Goal: Transaction & Acquisition: Purchase product/service

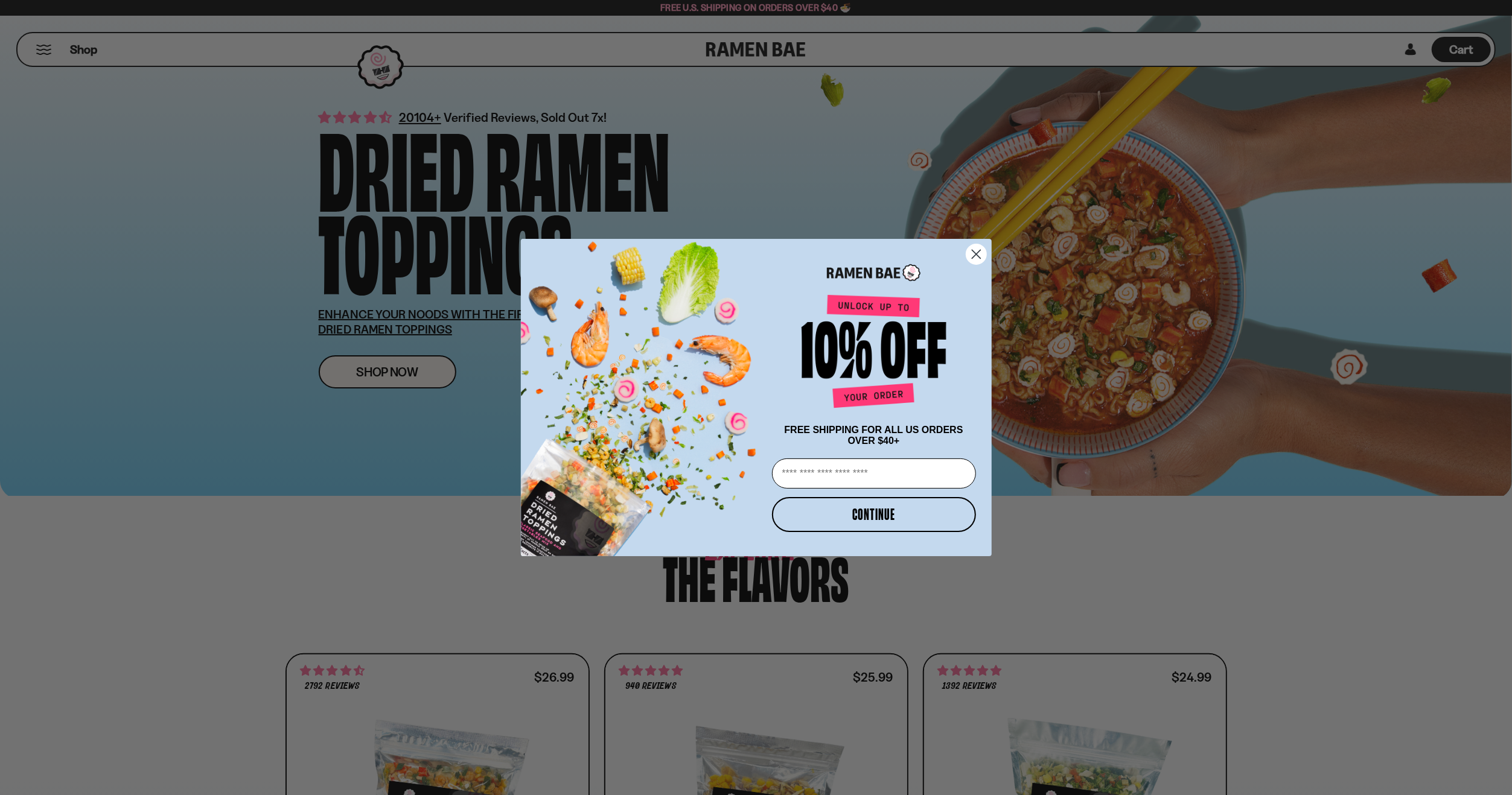
click at [969, 251] on circle "Close dialog" at bounding box center [976, 254] width 20 height 20
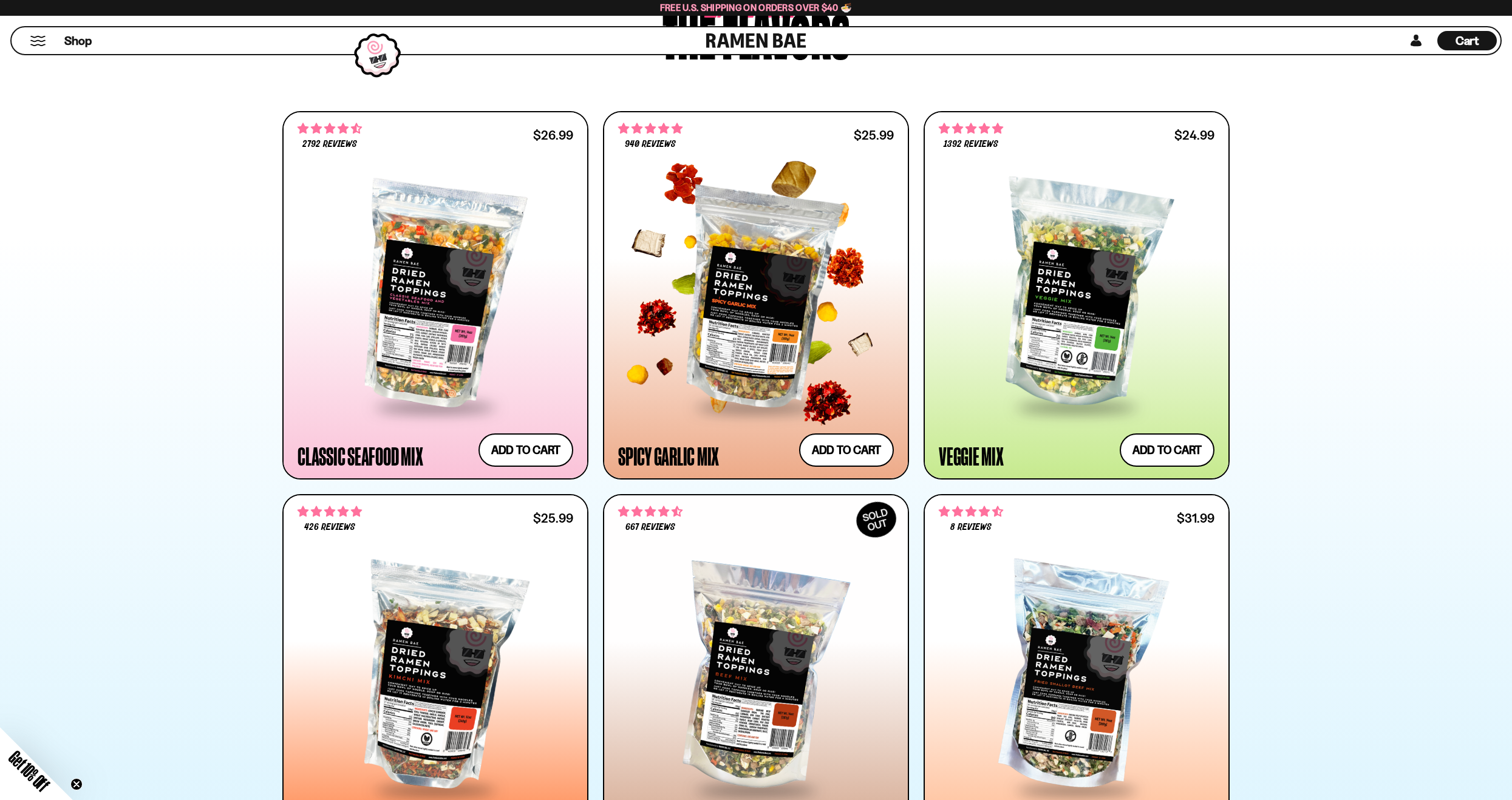
scroll to position [789, 0]
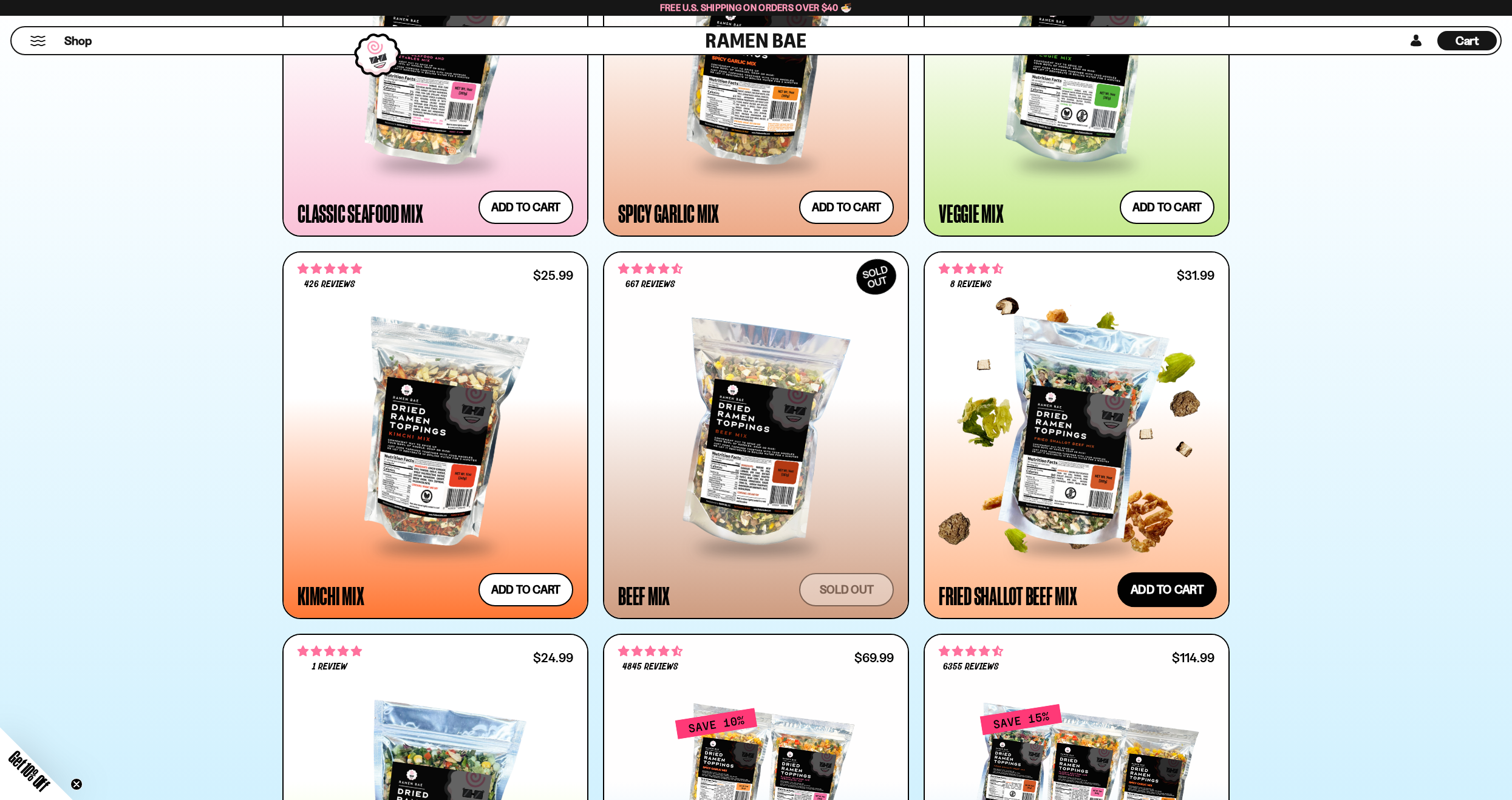
click at [1182, 588] on button "Add to cart Add — Regular price $31.99 Regular price Sale price $31.99 Unit pri…" at bounding box center [1167, 590] width 100 height 35
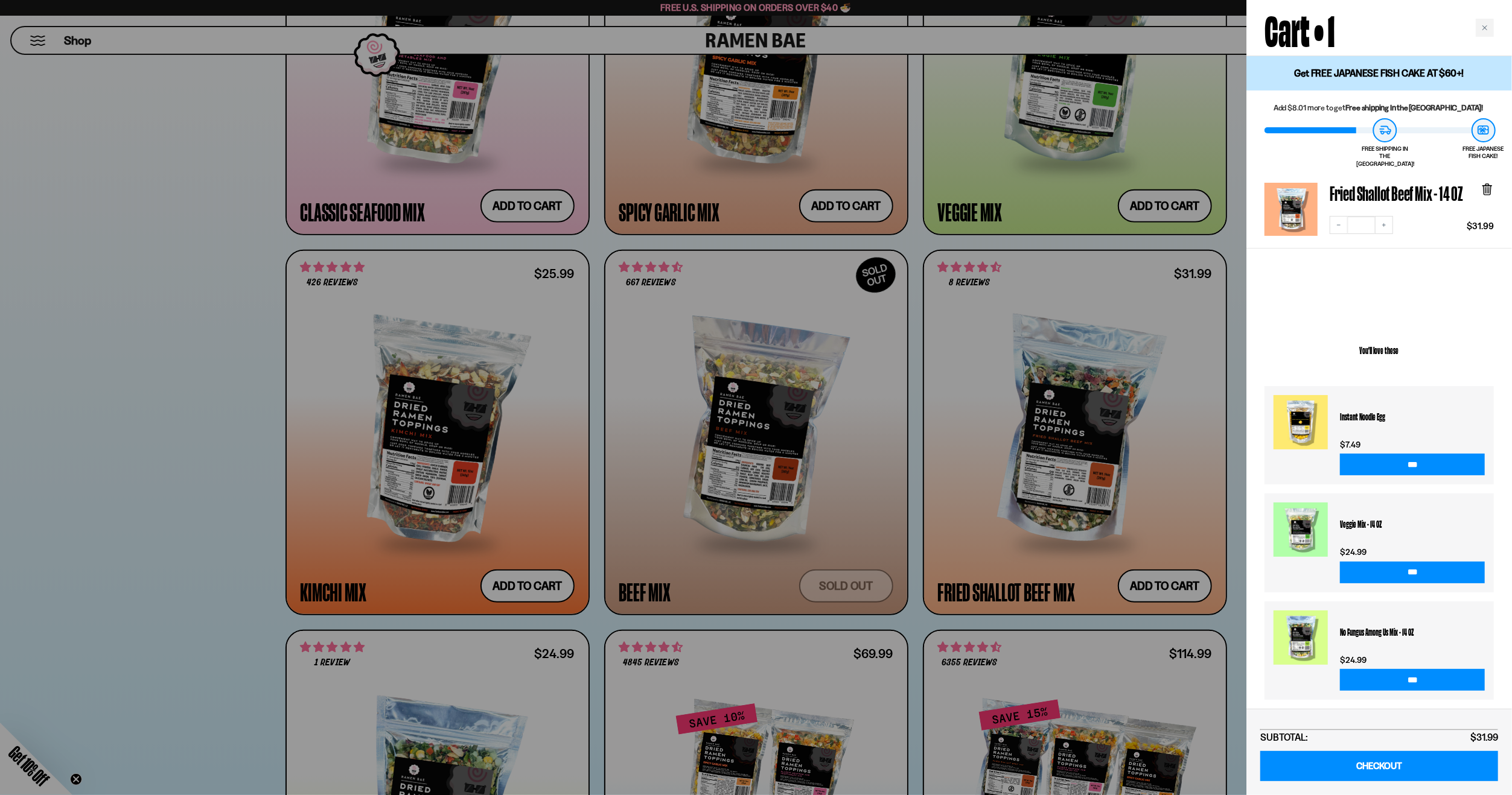
click at [1148, 195] on div at bounding box center [756, 398] width 1512 height 795
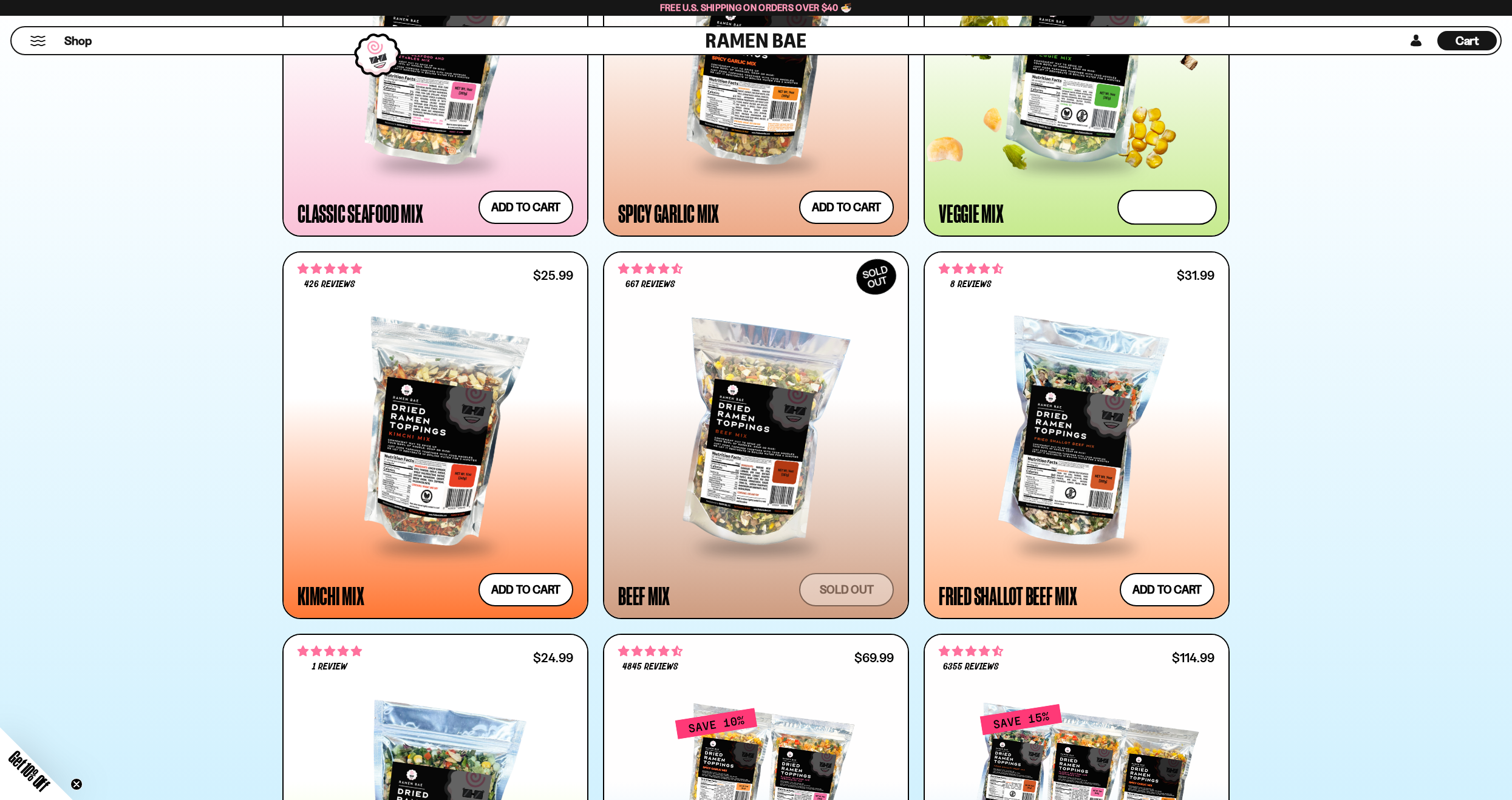
click at [1155, 196] on button "Add to cart Add — Regular price $24.99 Regular price Sale price $24.99 Unit pri…" at bounding box center [1167, 206] width 100 height 35
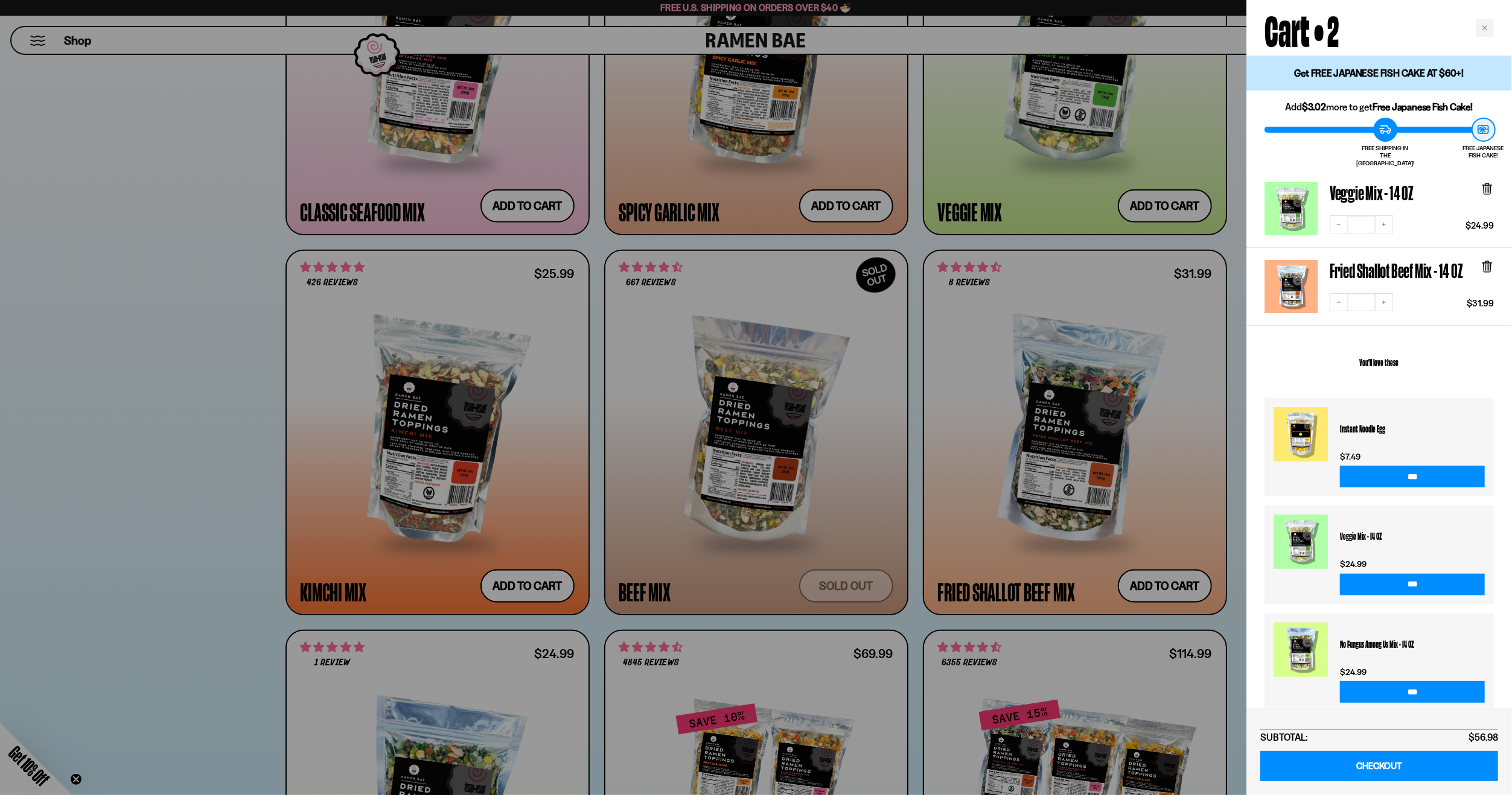
click at [1004, 571] on div at bounding box center [756, 398] width 1512 height 795
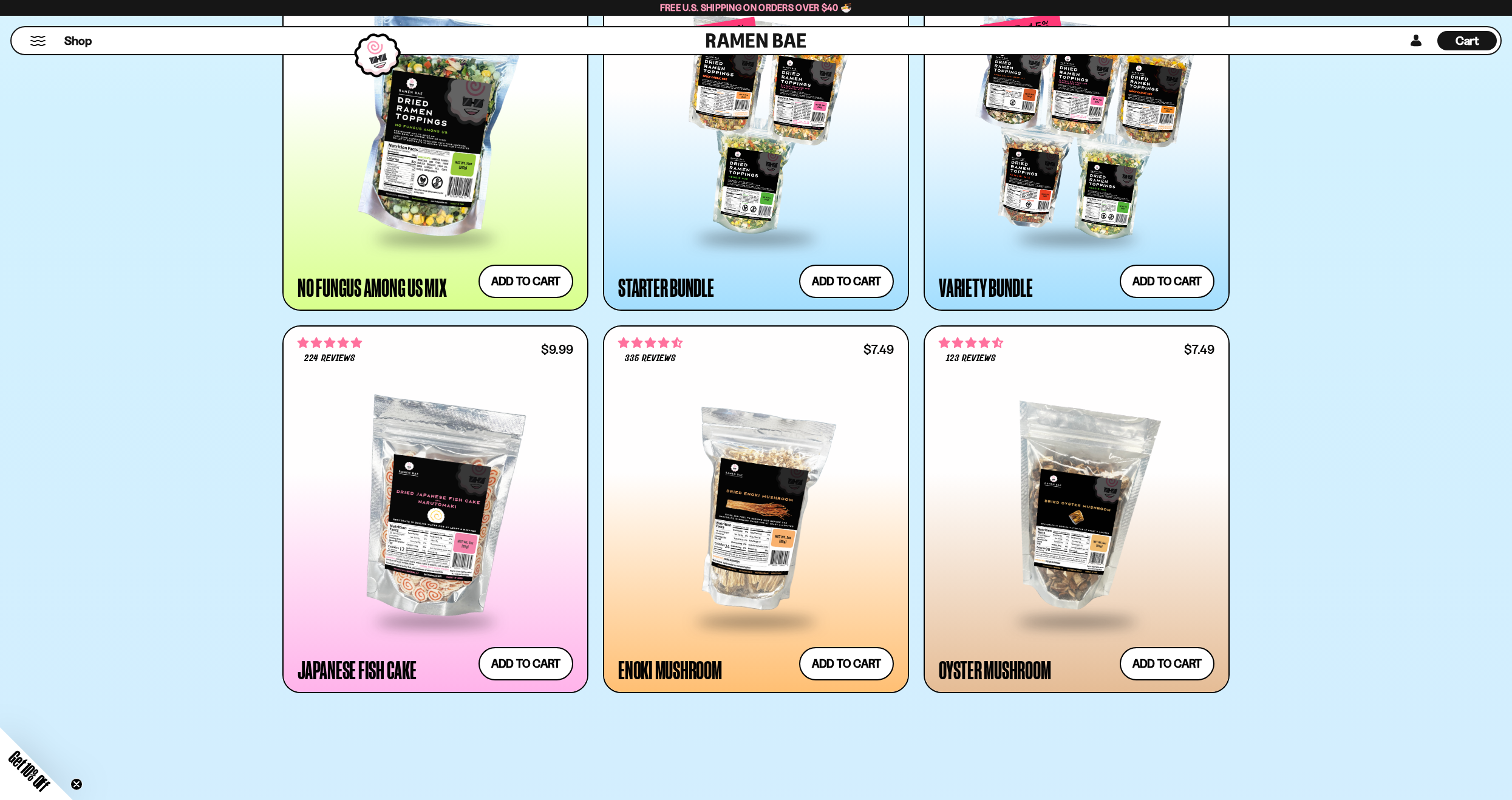
scroll to position [1517, 0]
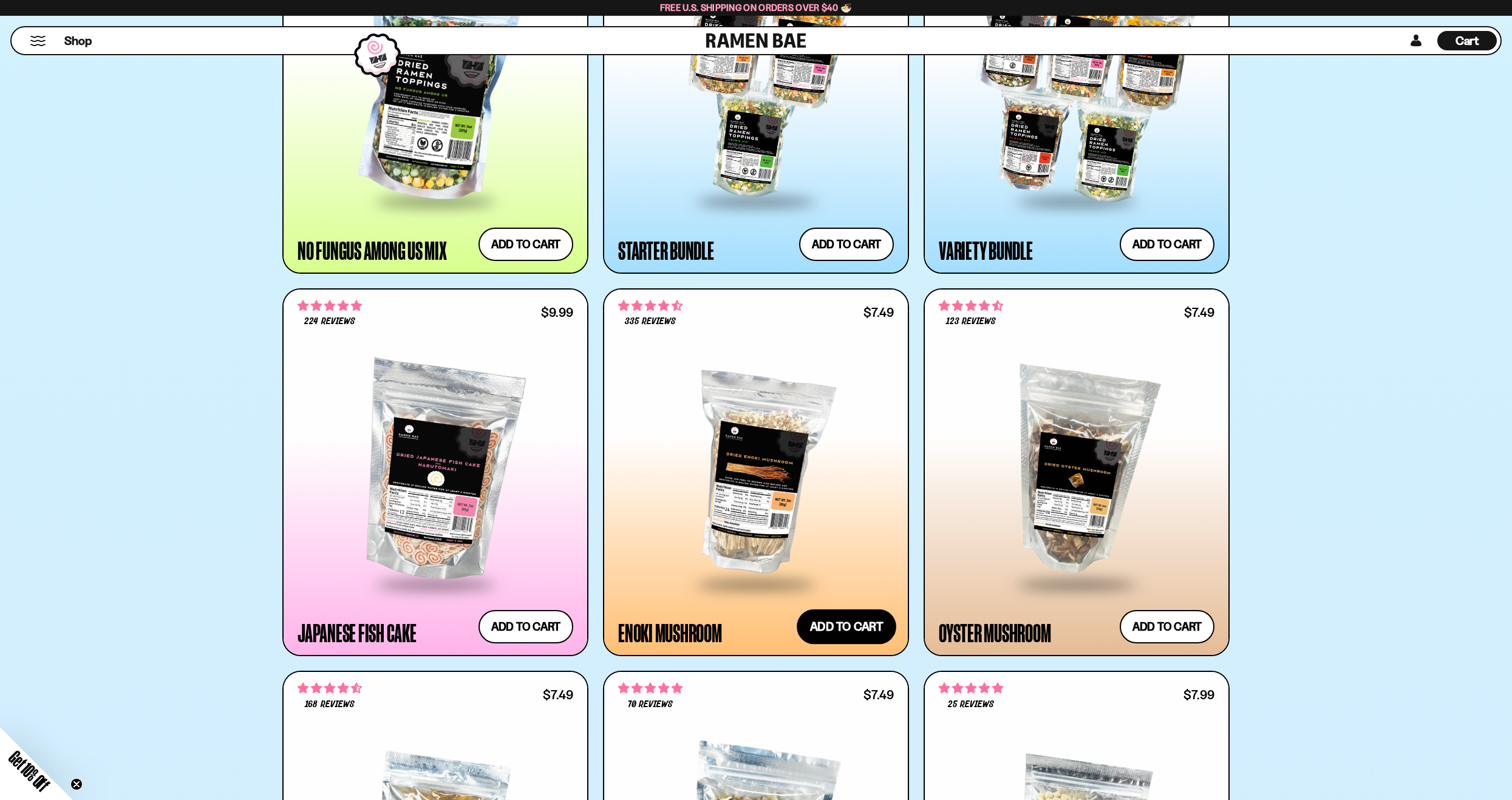
click at [862, 618] on button "Add to cart Add — Regular price $7.49 Regular price Sale price $7.49 Unit price…" at bounding box center [846, 627] width 100 height 35
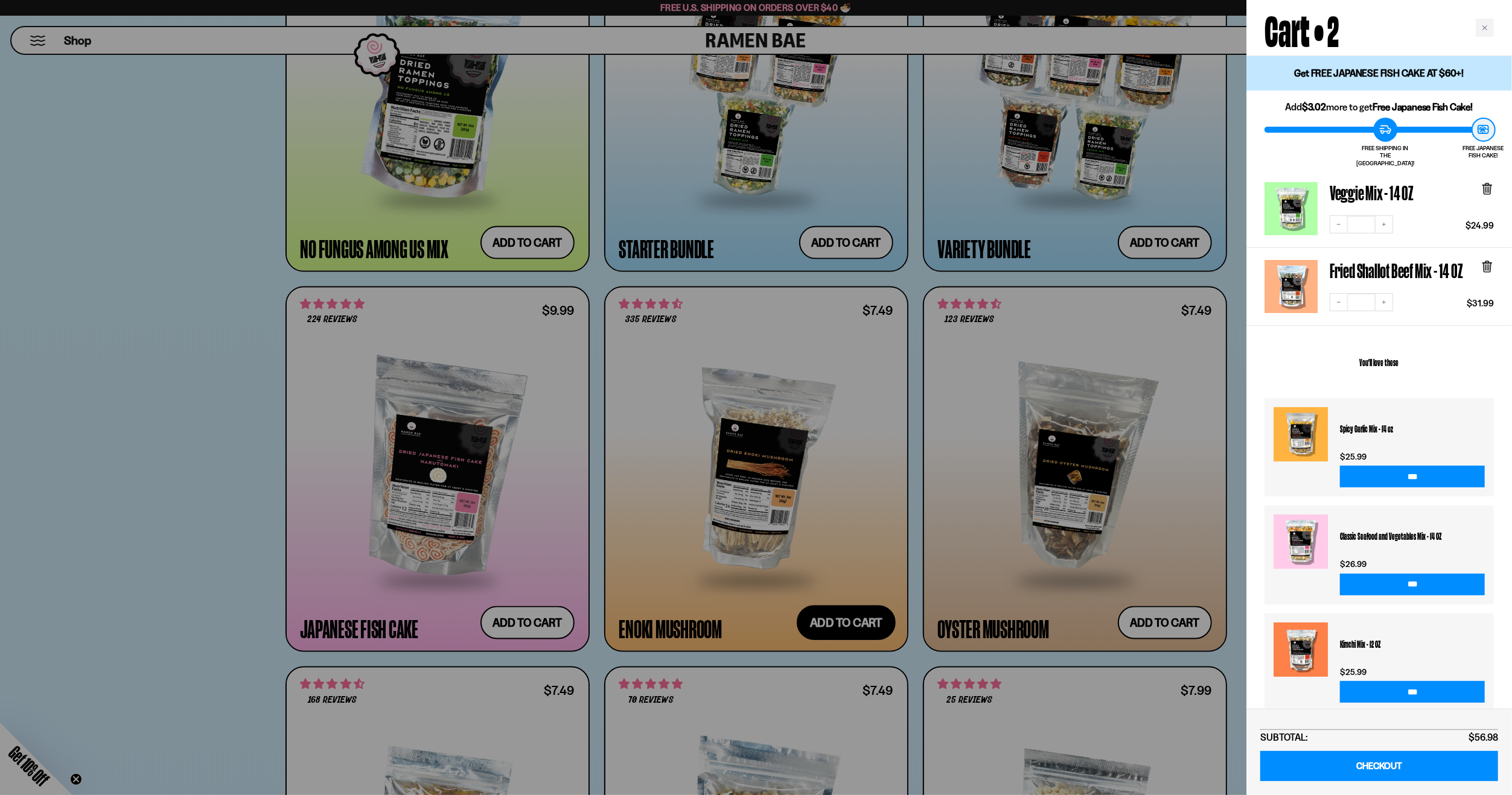
click at [857, 614] on div at bounding box center [756, 398] width 1512 height 795
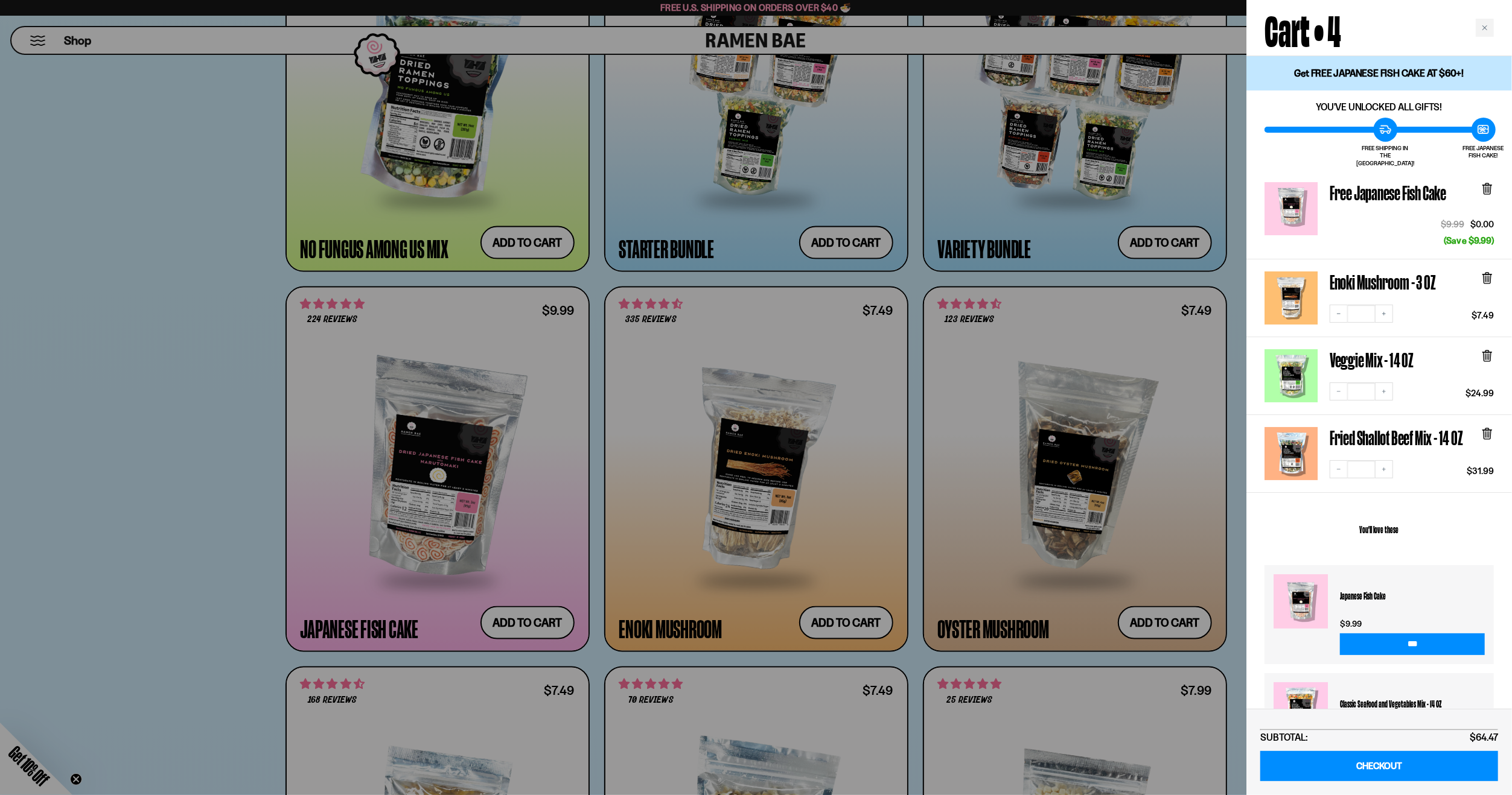
click at [796, 391] on div at bounding box center [756, 398] width 1512 height 795
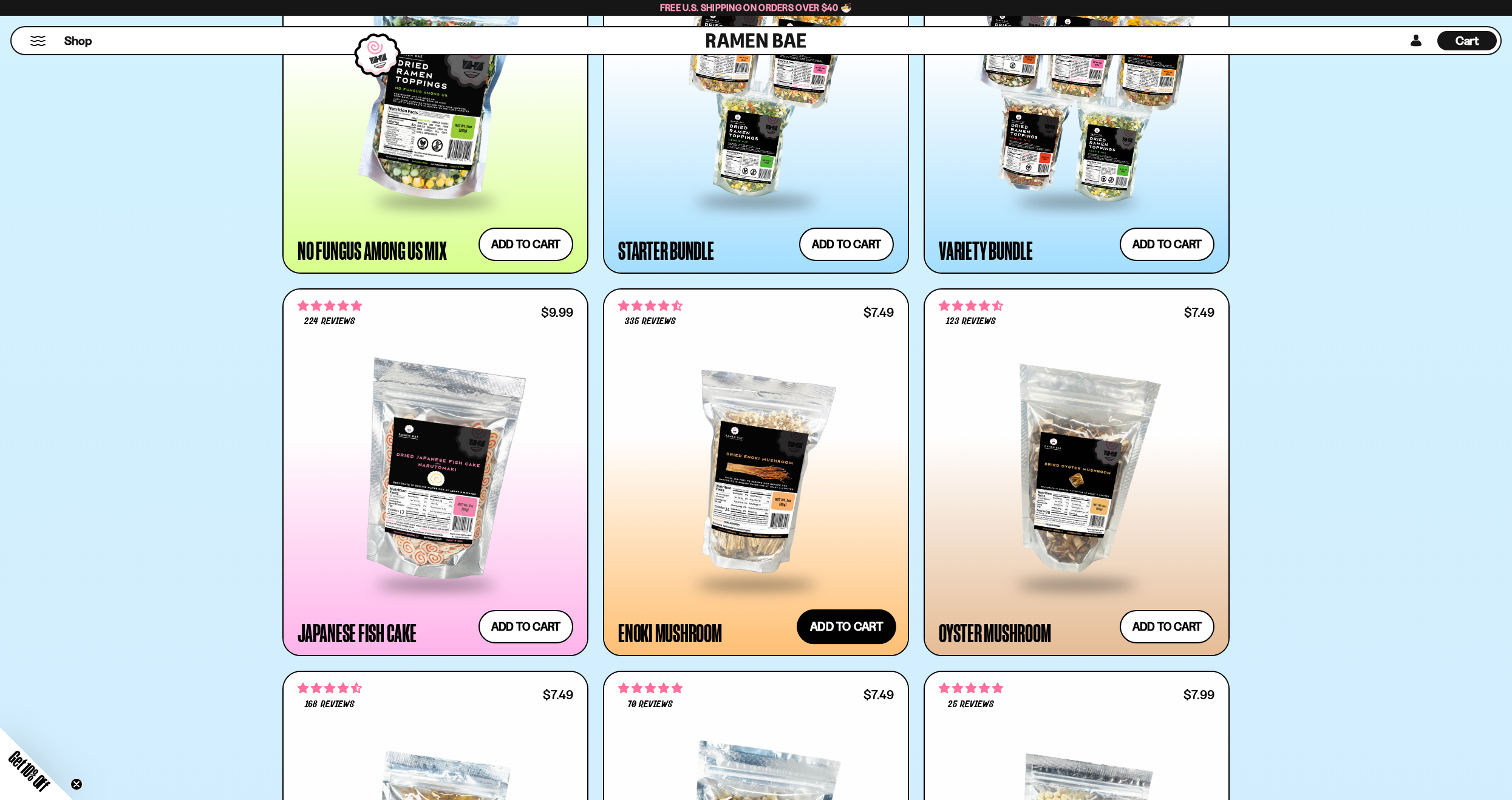
click at [862, 613] on button "Add to cart Add — Regular price $7.49 Regular price Sale price $7.49 Unit price…" at bounding box center [846, 627] width 100 height 35
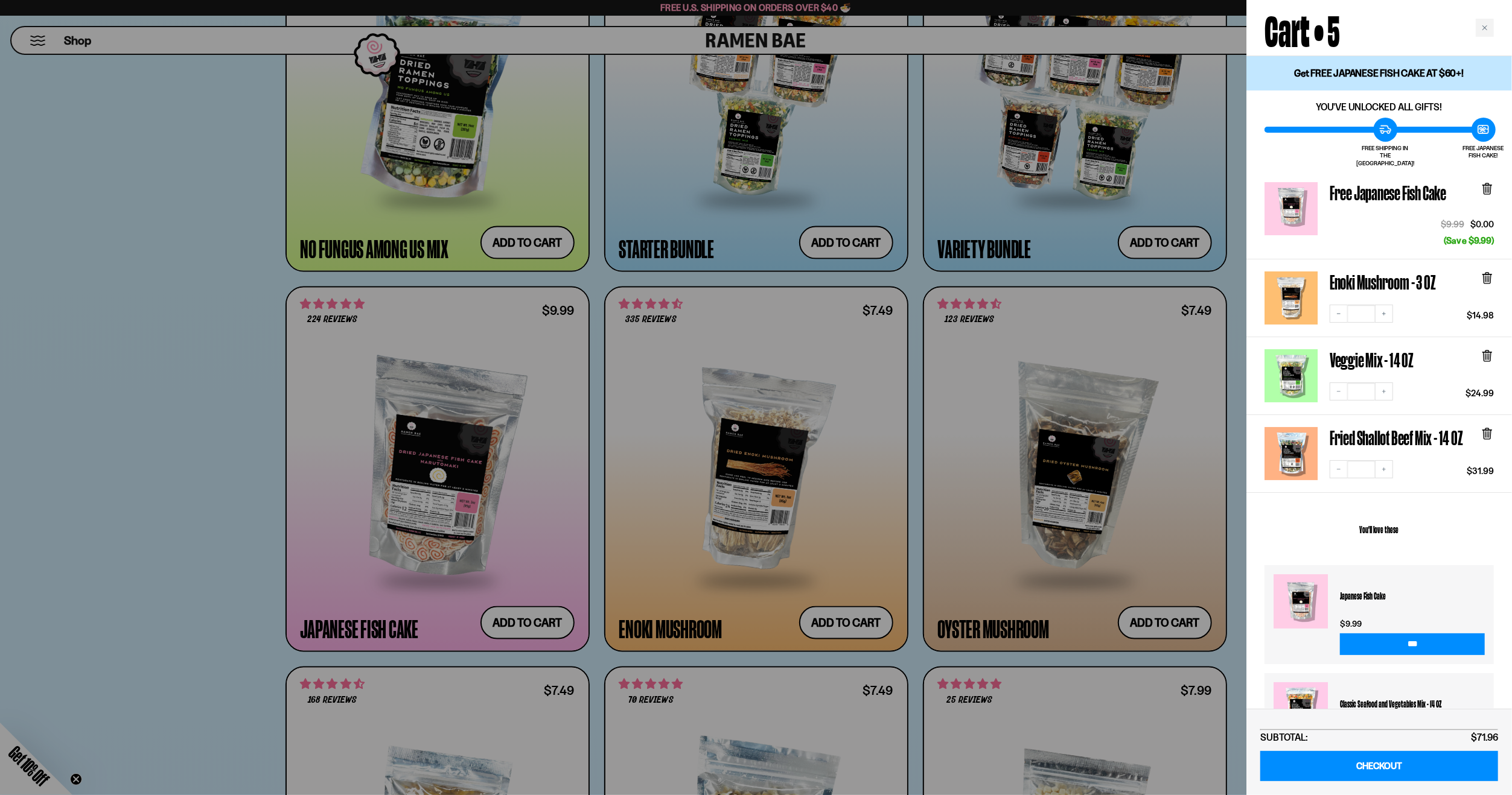
click at [833, 493] on div at bounding box center [756, 398] width 1512 height 795
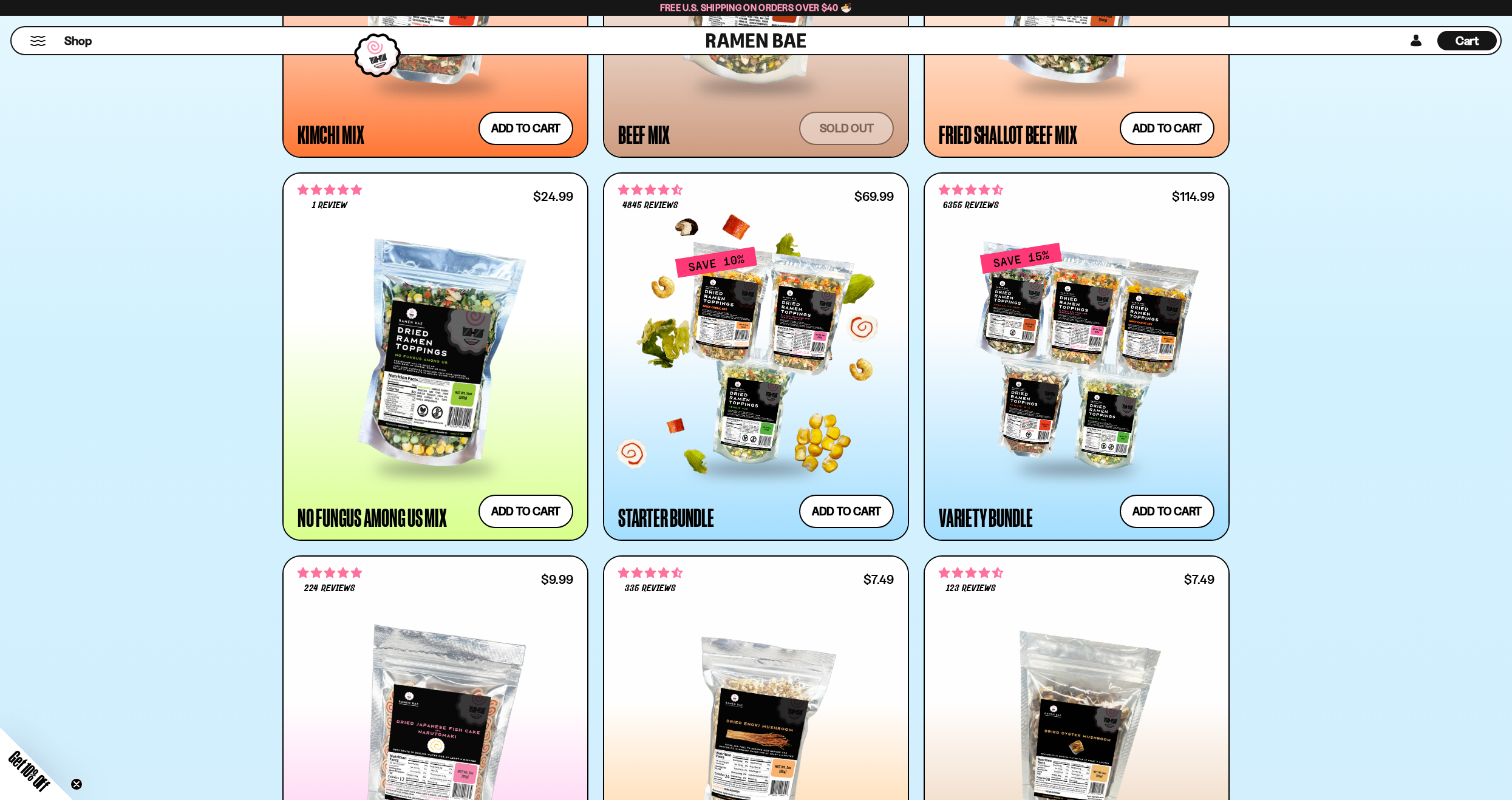
scroll to position [1153, 0]
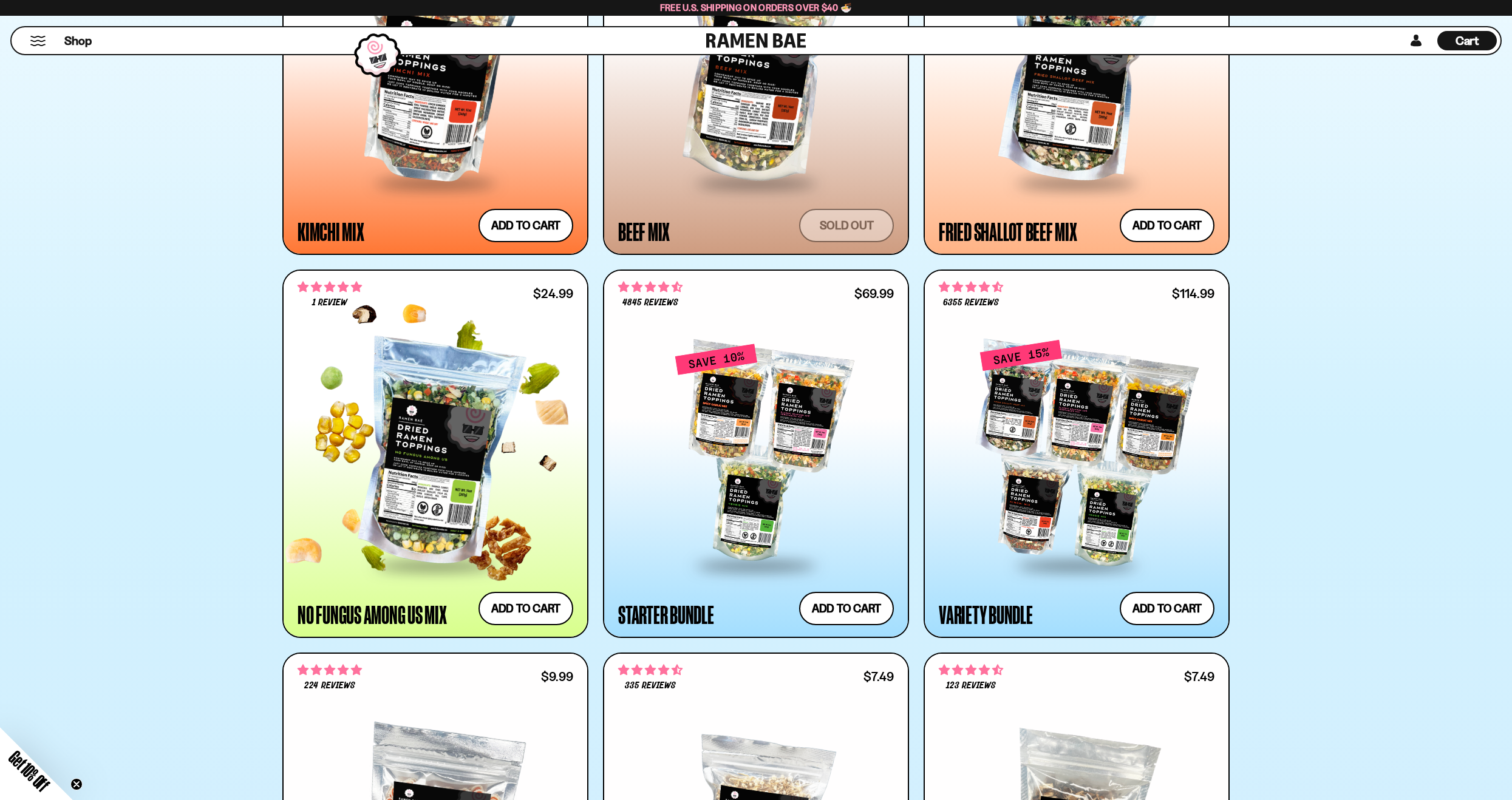
click at [455, 378] on div at bounding box center [435, 453] width 275 height 221
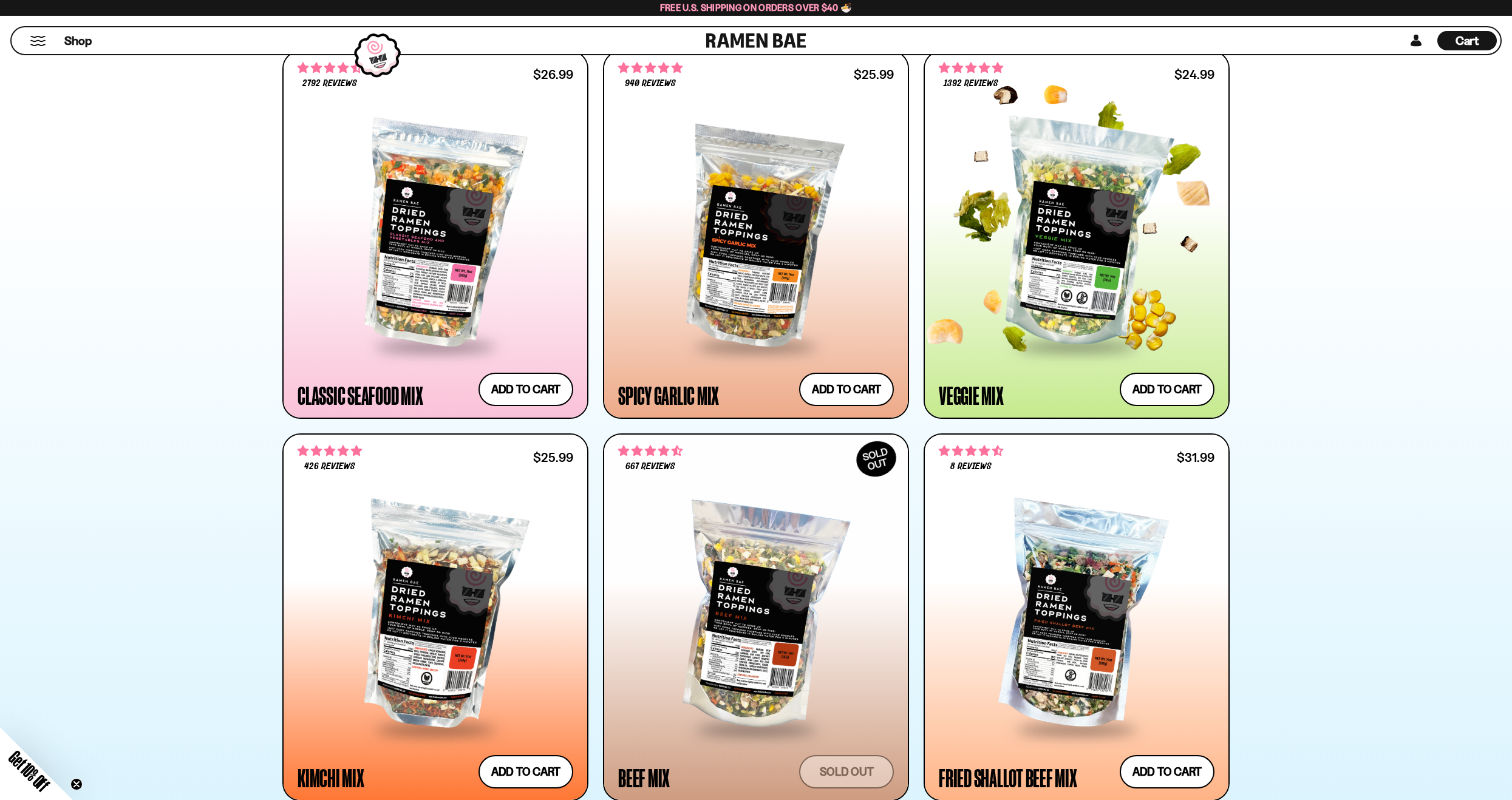
scroll to position [607, 0]
click at [1089, 325] on div at bounding box center [1076, 234] width 275 height 221
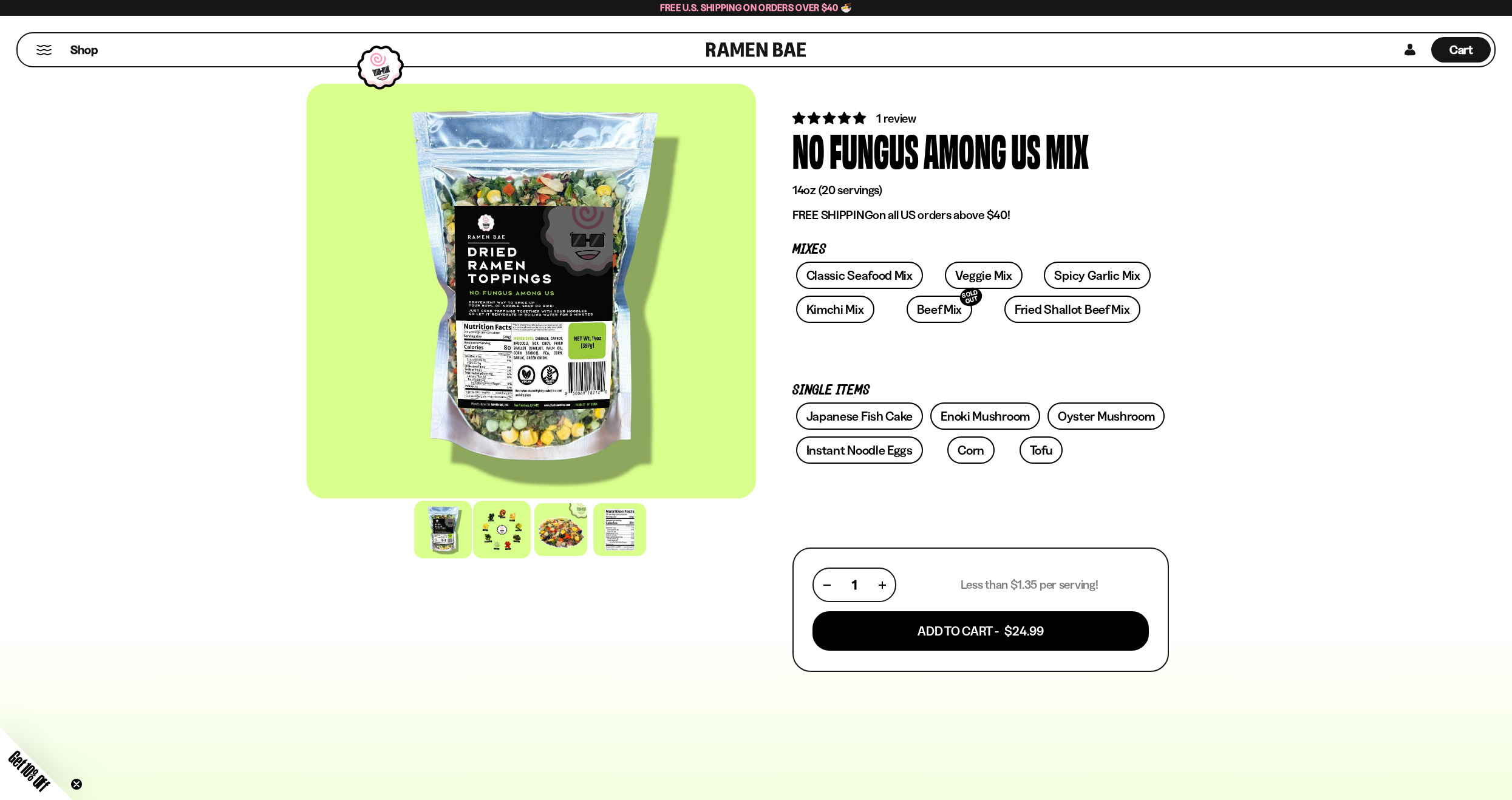
click at [495, 542] on div at bounding box center [502, 529] width 58 height 58
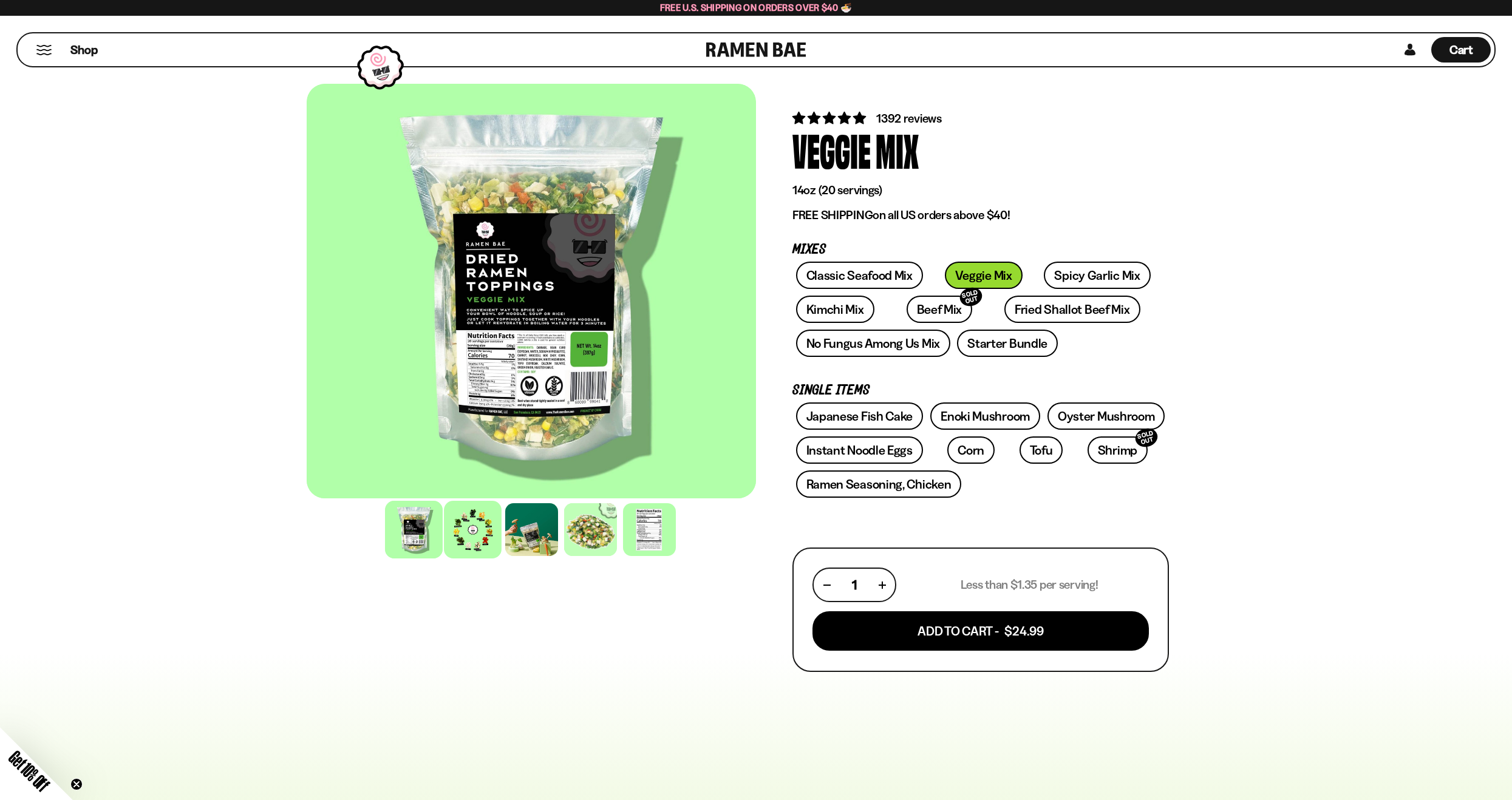
click at [484, 530] on div at bounding box center [472, 529] width 58 height 58
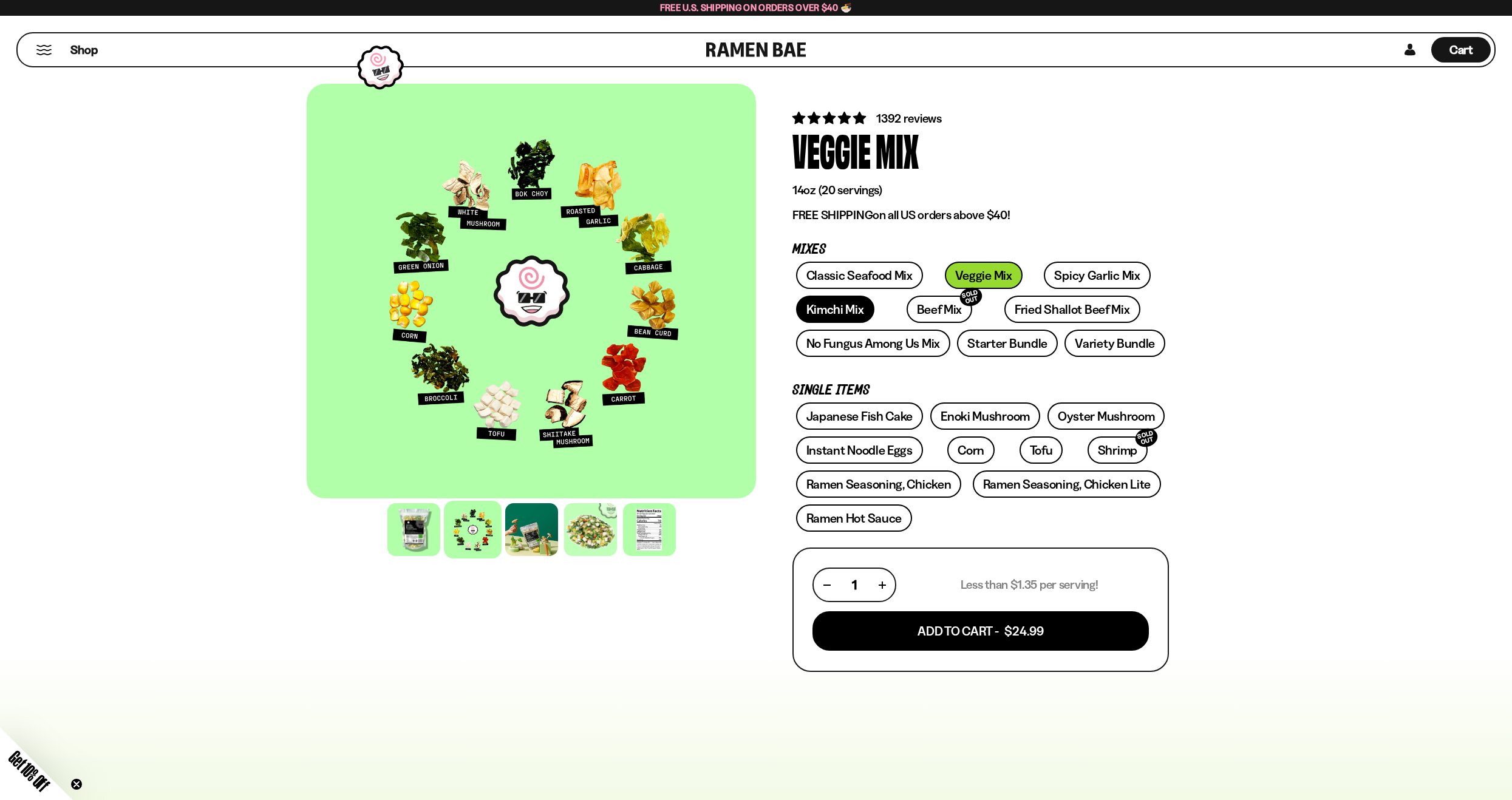
click at [855, 317] on link "Kimchi Mix" at bounding box center [835, 309] width 78 height 28
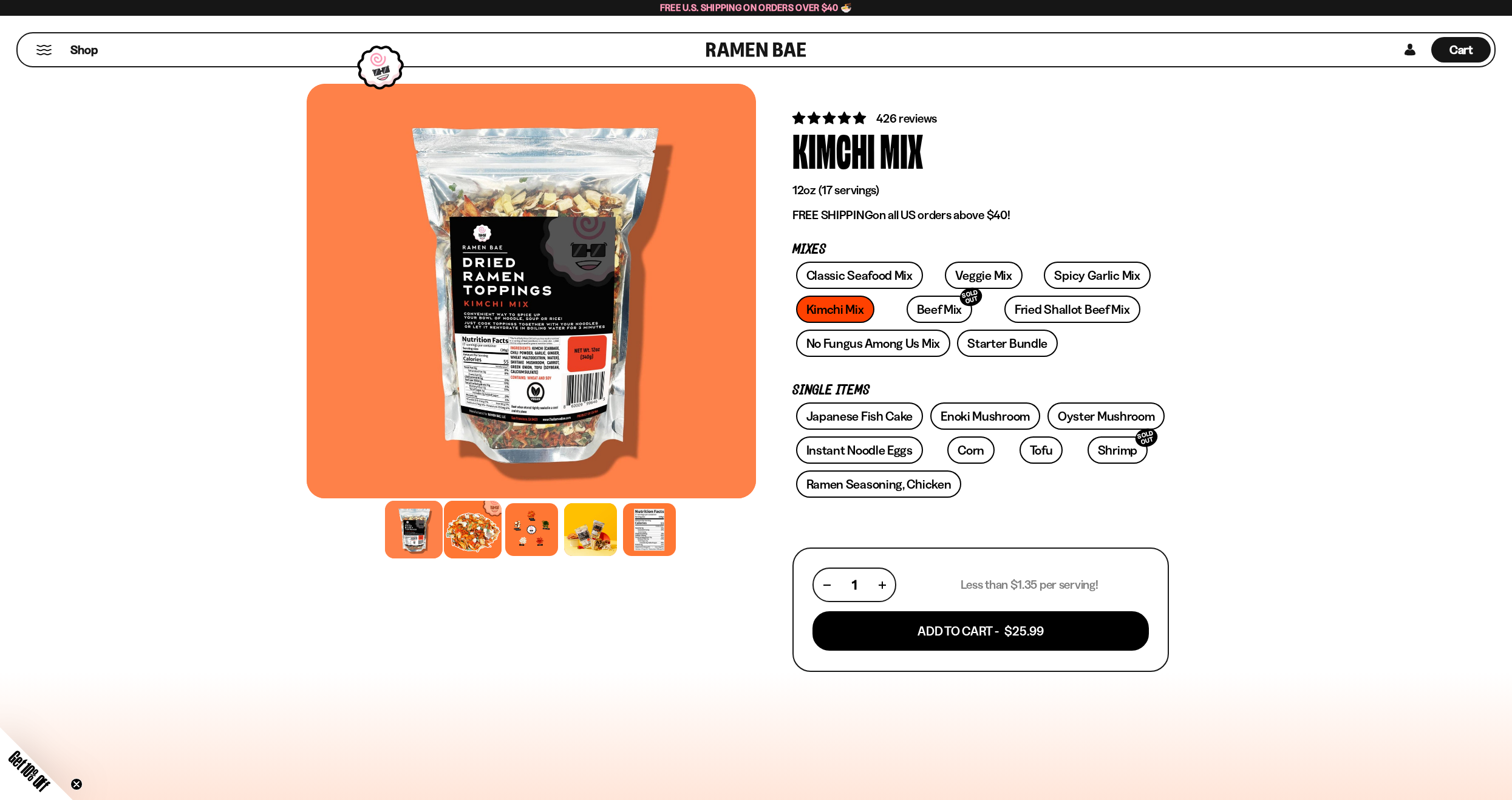
click at [481, 547] on div at bounding box center [472, 529] width 58 height 58
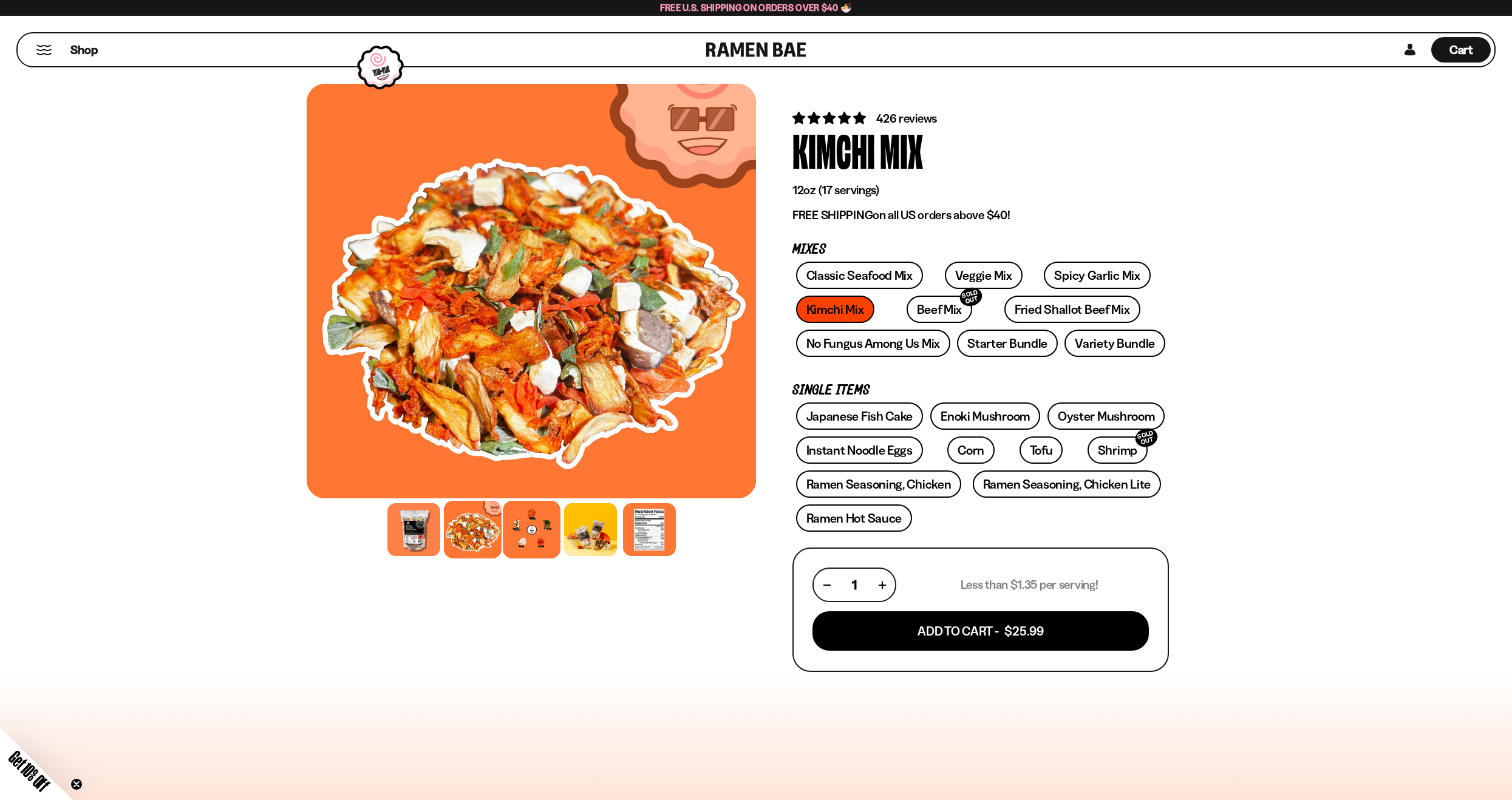
click at [532, 525] on div at bounding box center [531, 529] width 58 height 58
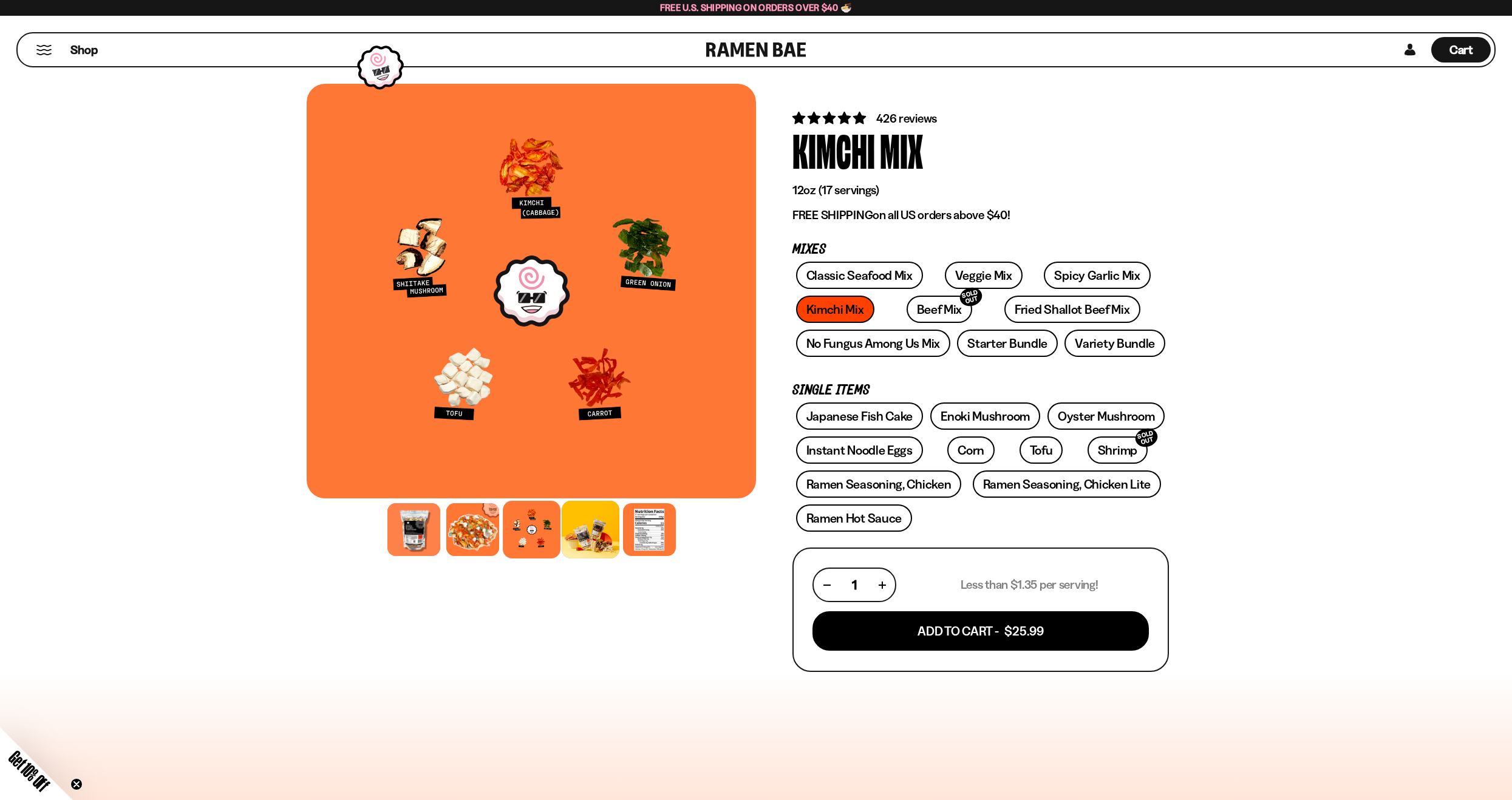
click at [607, 519] on div at bounding box center [590, 529] width 58 height 58
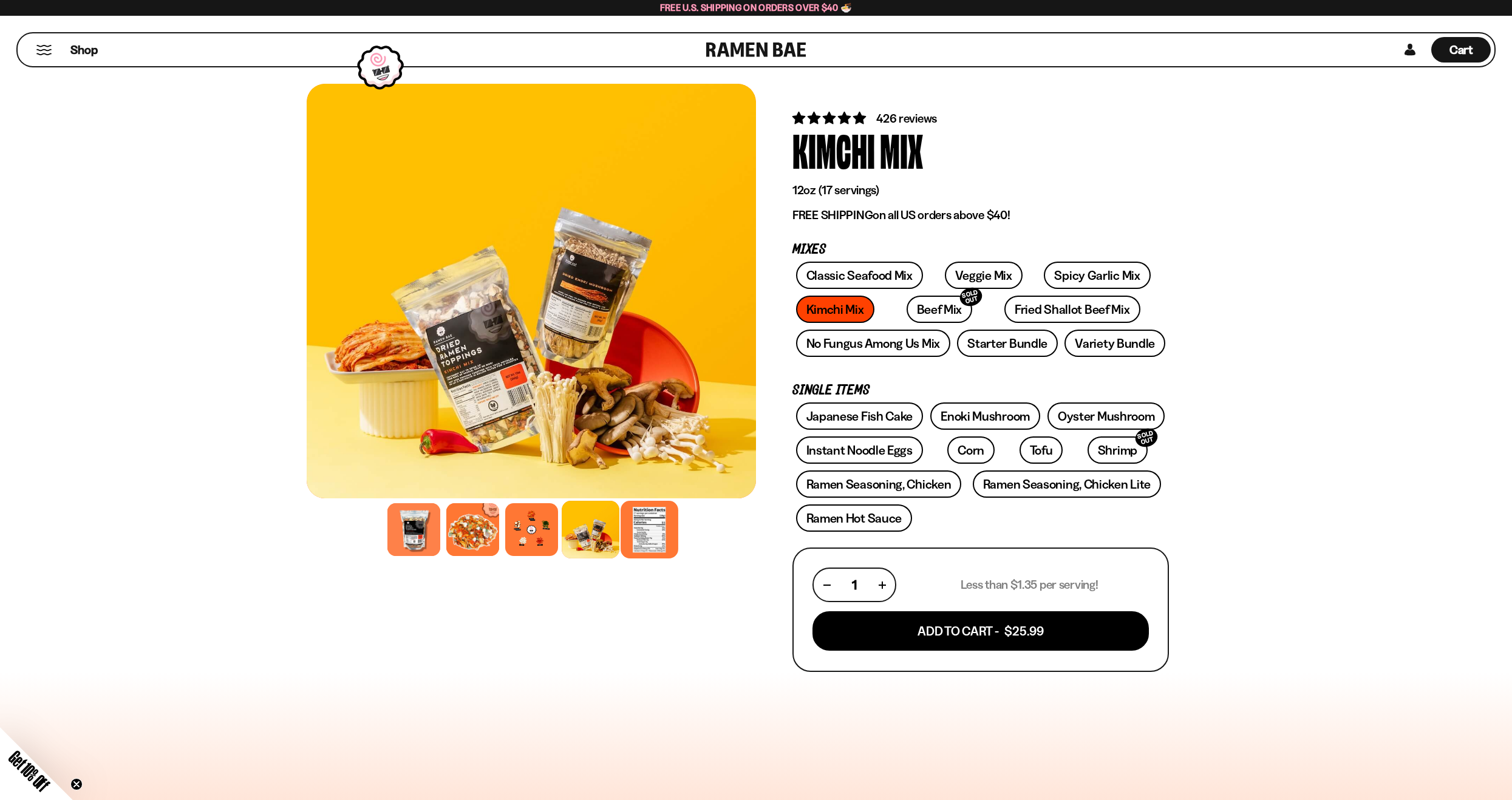
click at [660, 512] on div at bounding box center [649, 529] width 58 height 58
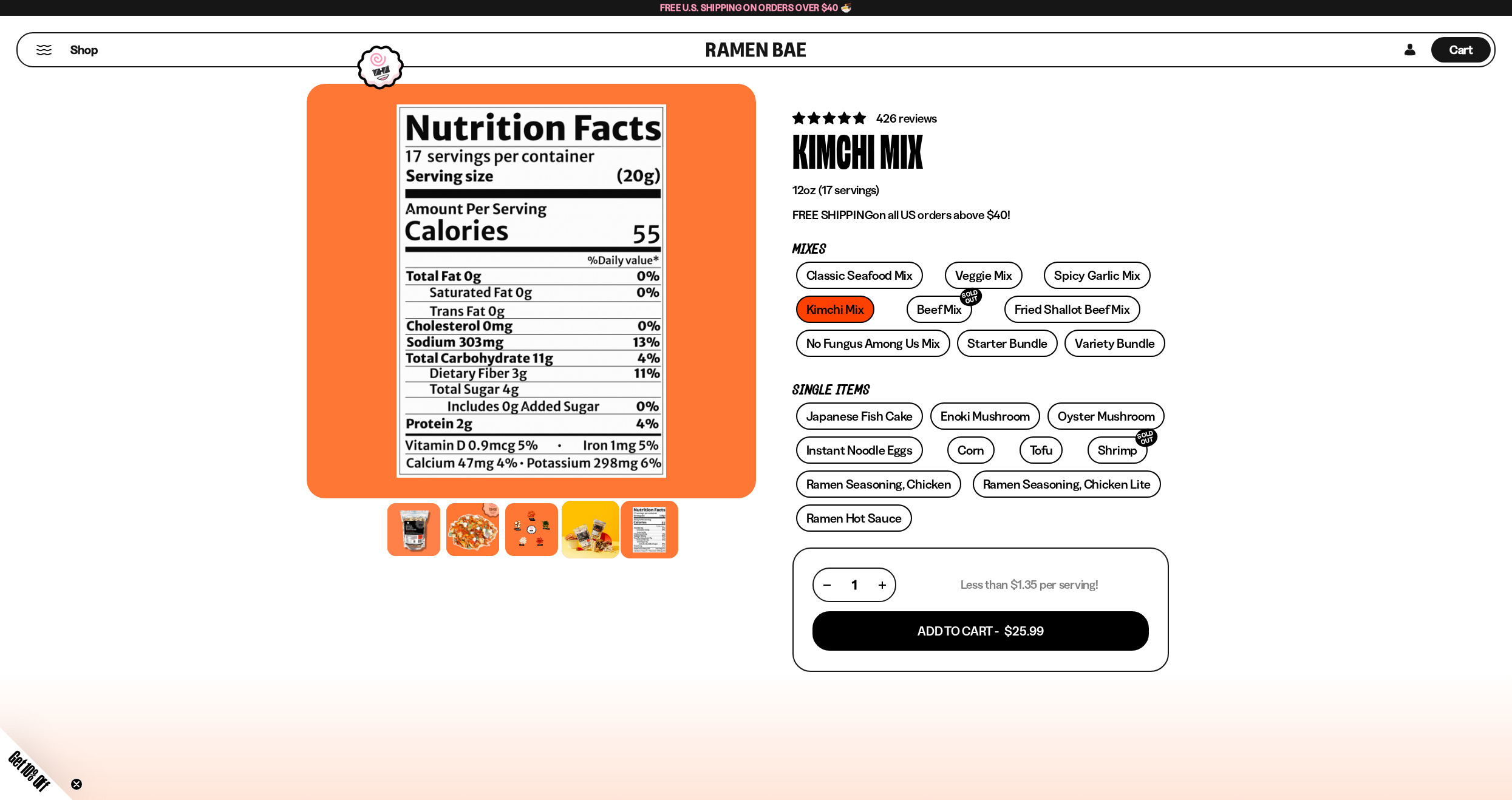
click at [595, 517] on div at bounding box center [590, 529] width 58 height 58
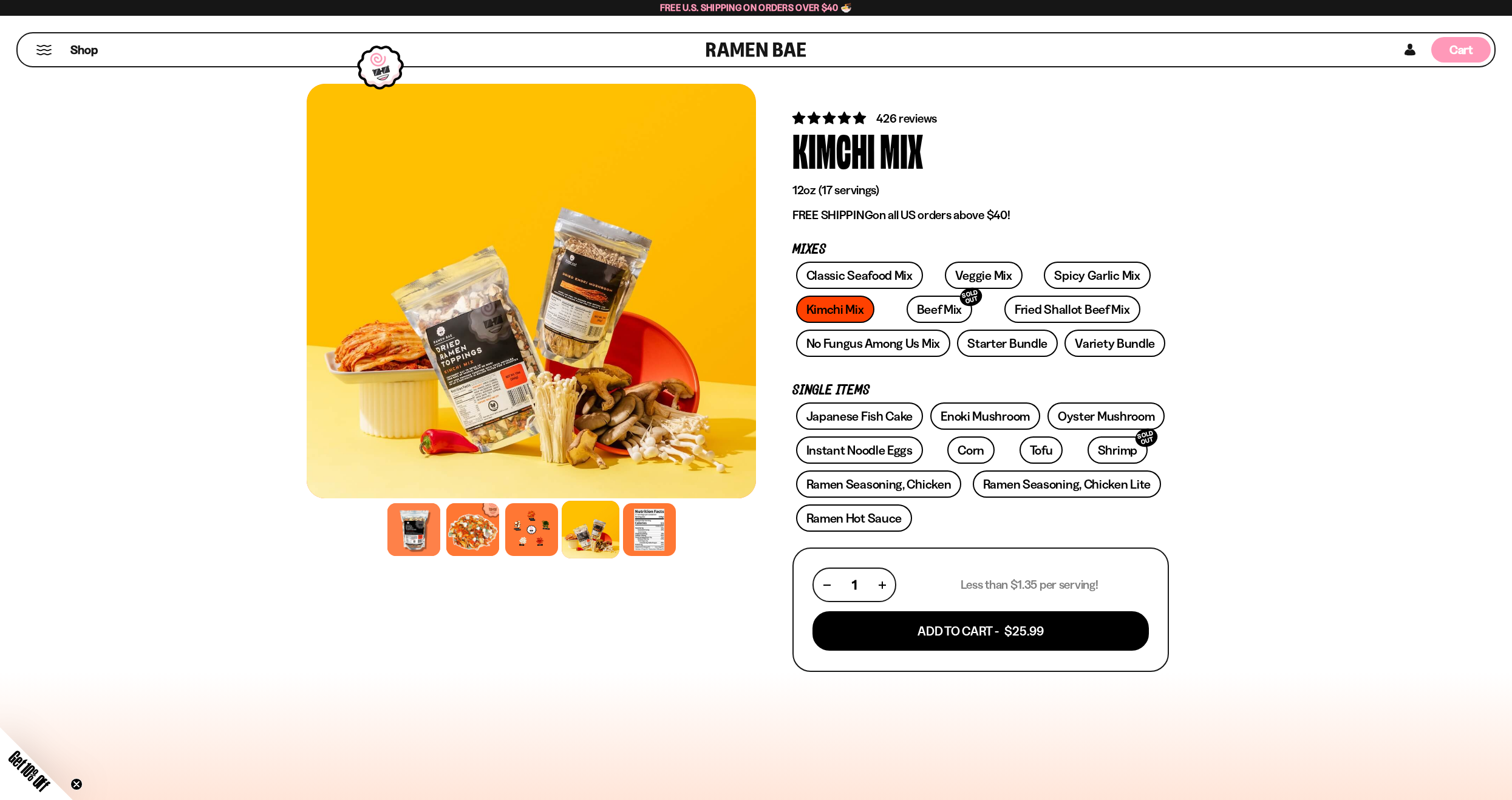
click at [1457, 46] on span "Cart" at bounding box center [1462, 50] width 24 height 15
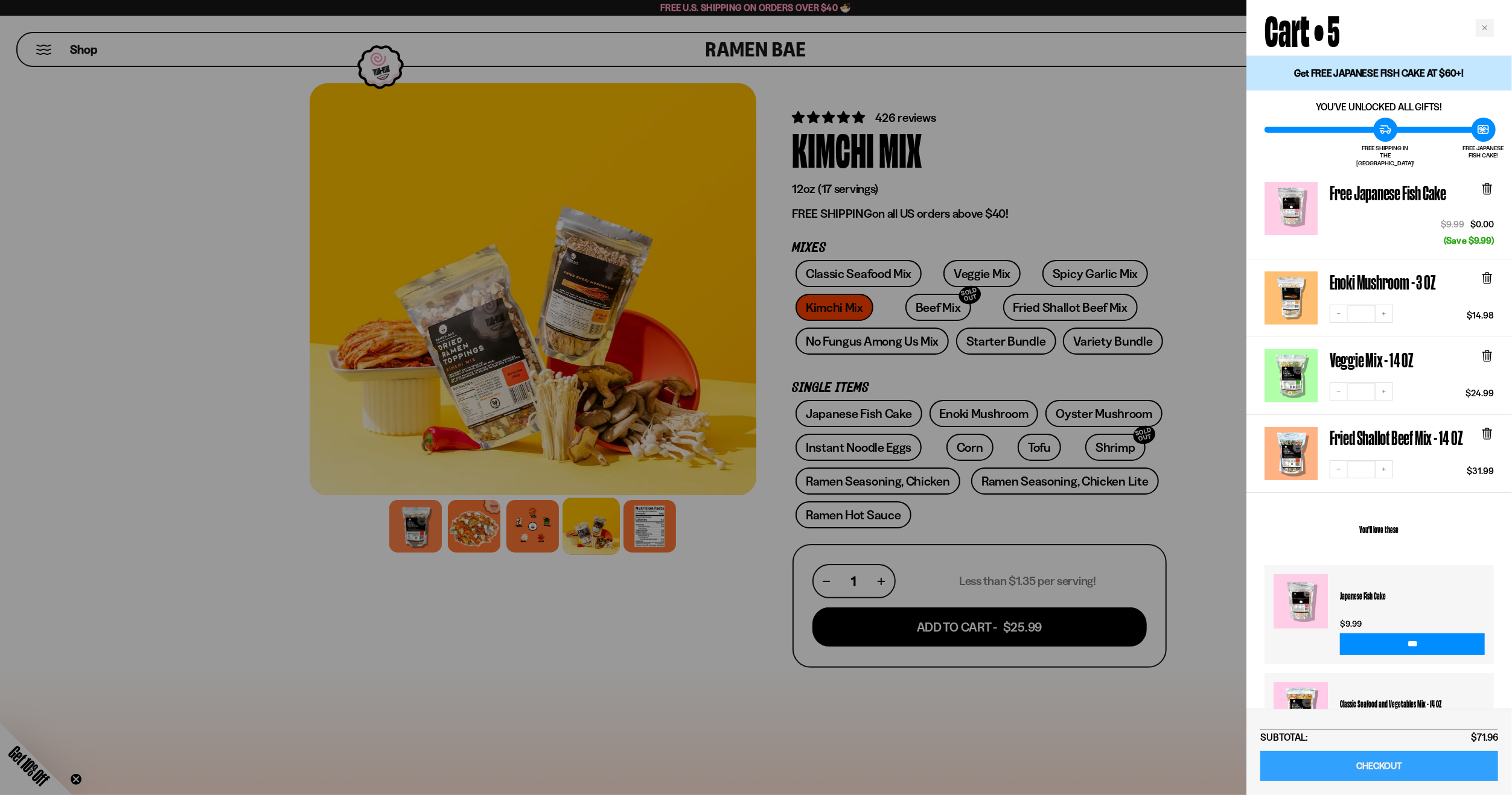
click at [1378, 776] on link "CHECKOUT" at bounding box center [1379, 767] width 238 height 31
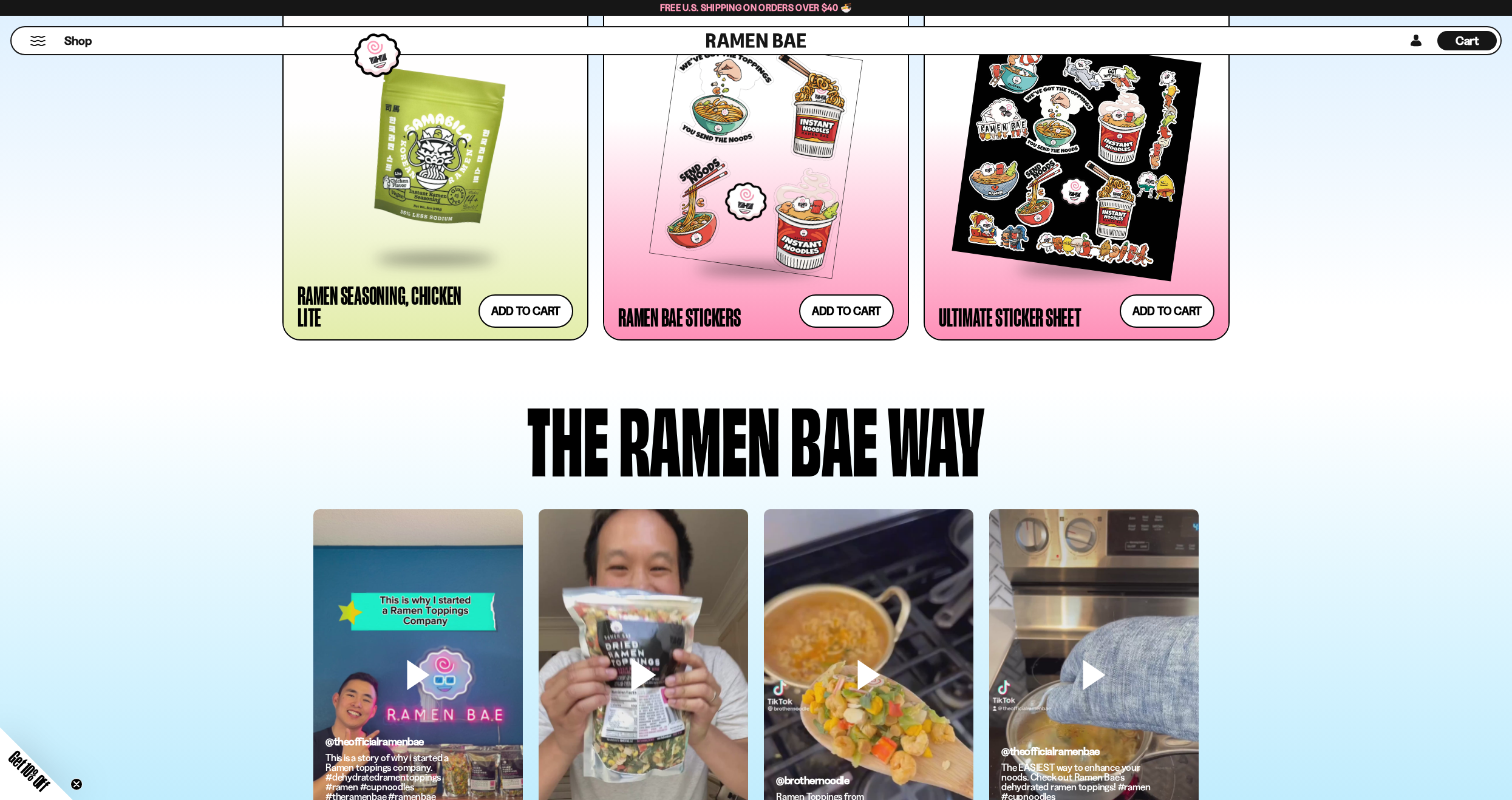
scroll to position [3157, 0]
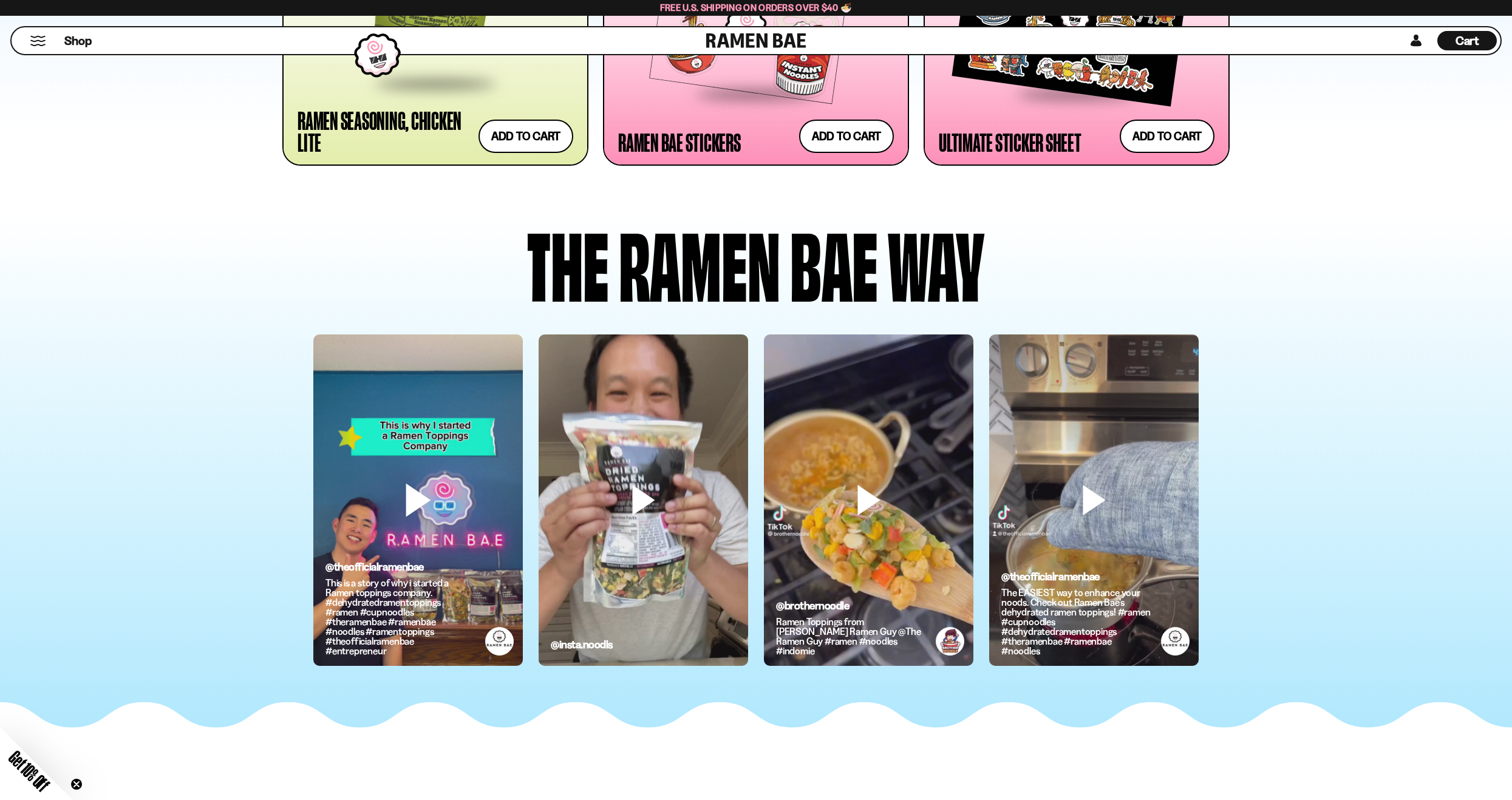
click at [401, 500] on video at bounding box center [417, 521] width 209 height 372
click at [419, 525] on video at bounding box center [417, 521] width 209 height 372
click at [523, 487] on video at bounding box center [417, 521] width 209 height 372
click at [628, 467] on video at bounding box center [643, 521] width 209 height 372
click at [523, 513] on video at bounding box center [417, 521] width 209 height 372
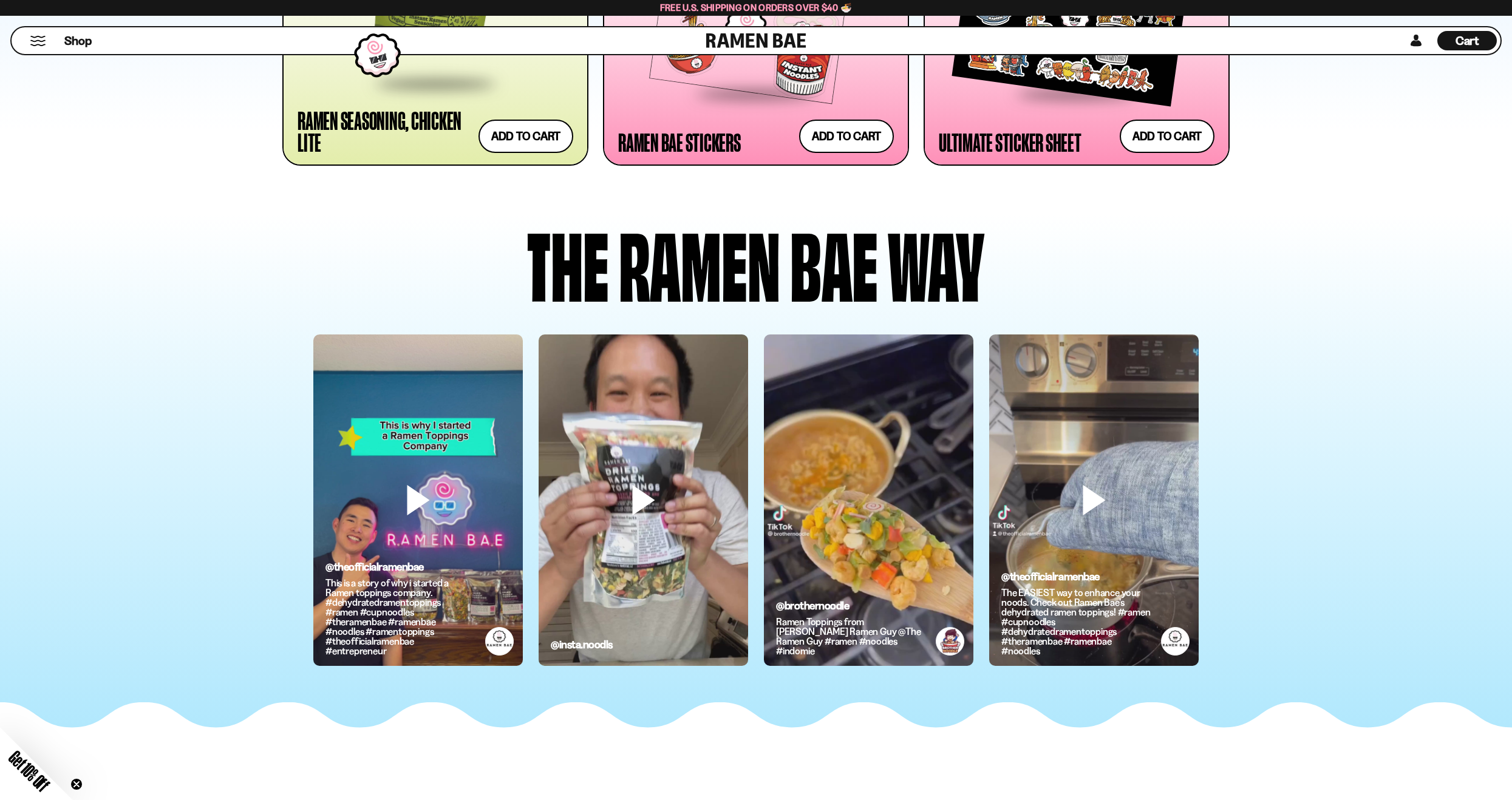
drag, startPoint x: 884, startPoint y: 568, endPoint x: 890, endPoint y: 565, distance: 6.7
click at [884, 568] on video at bounding box center [869, 521] width 209 height 372
click at [523, 486] on video at bounding box center [417, 521] width 209 height 372
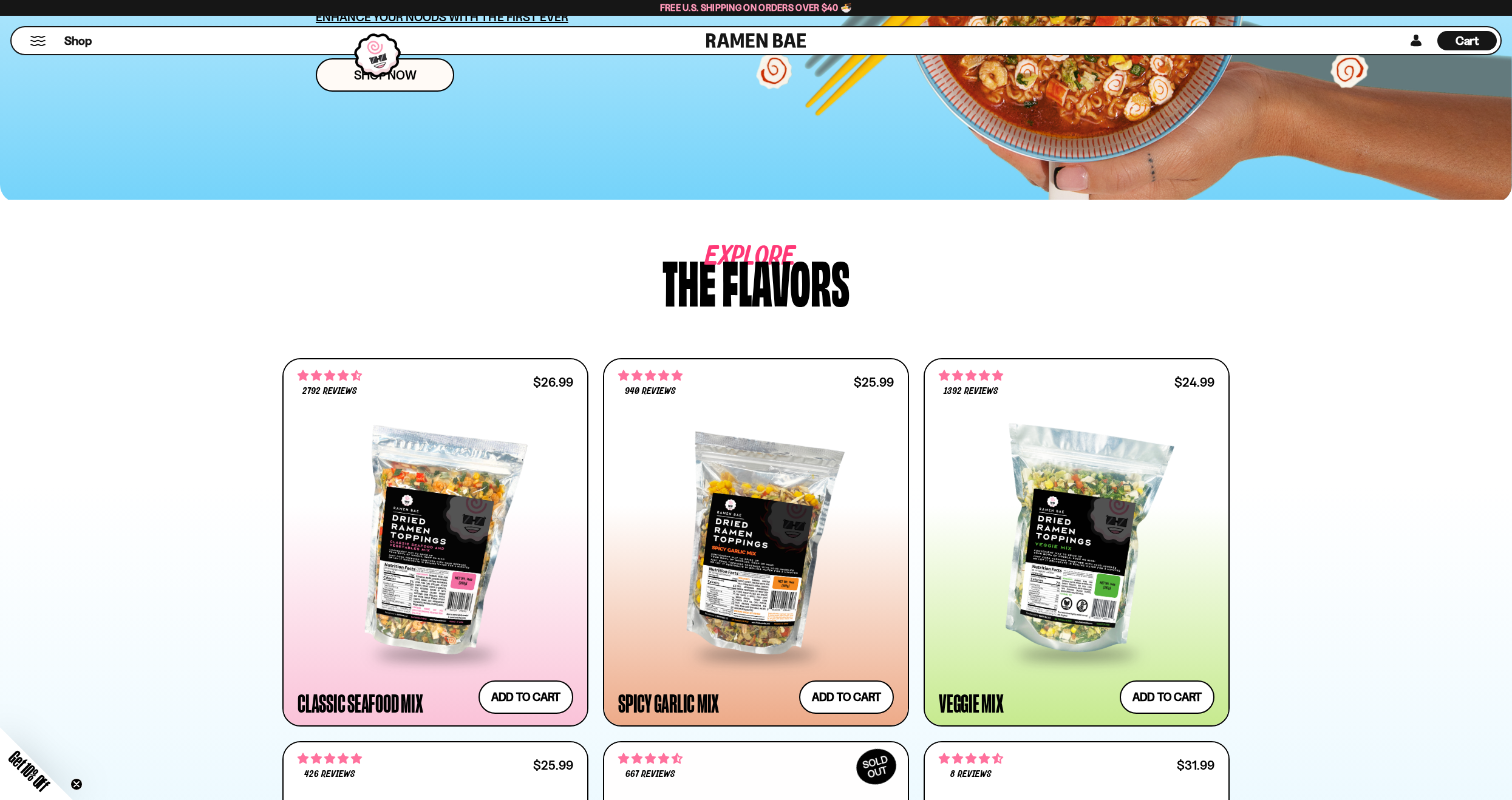
scroll to position [0, 0]
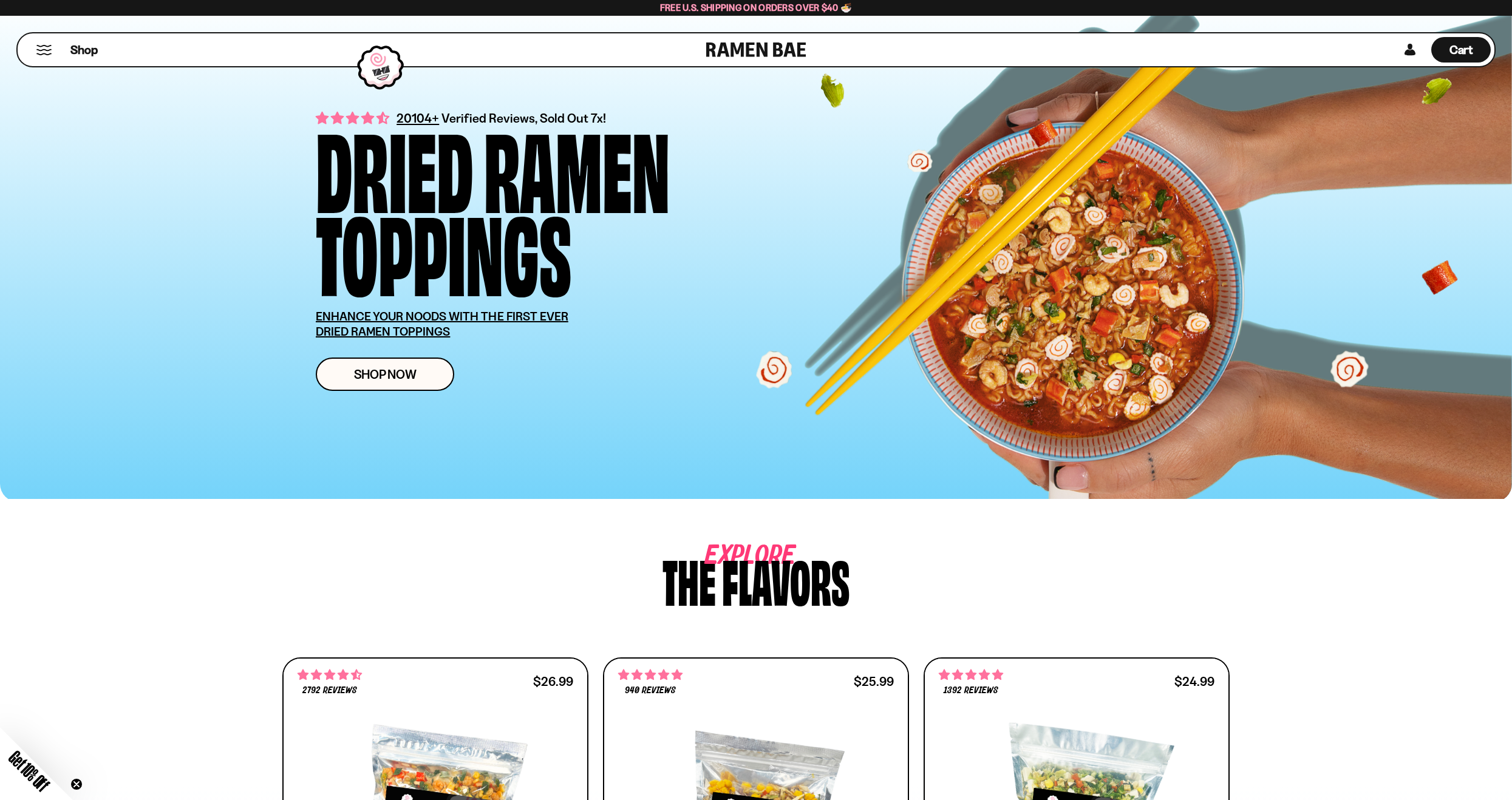
click at [39, 48] on button "Mobile Menu Trigger" at bounding box center [44, 50] width 17 height 10
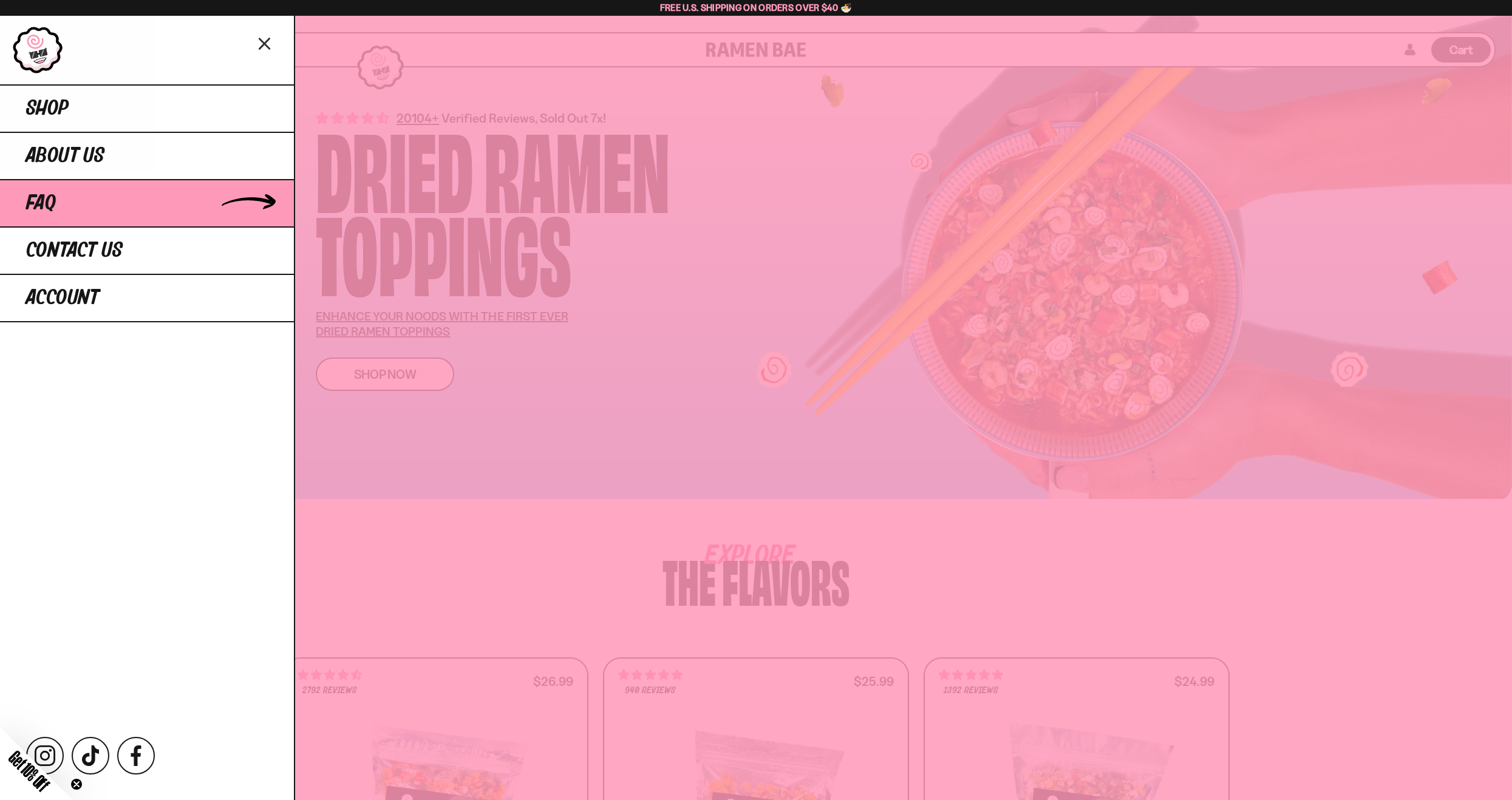
click at [76, 203] on link "FAQ" at bounding box center [147, 203] width 294 height 48
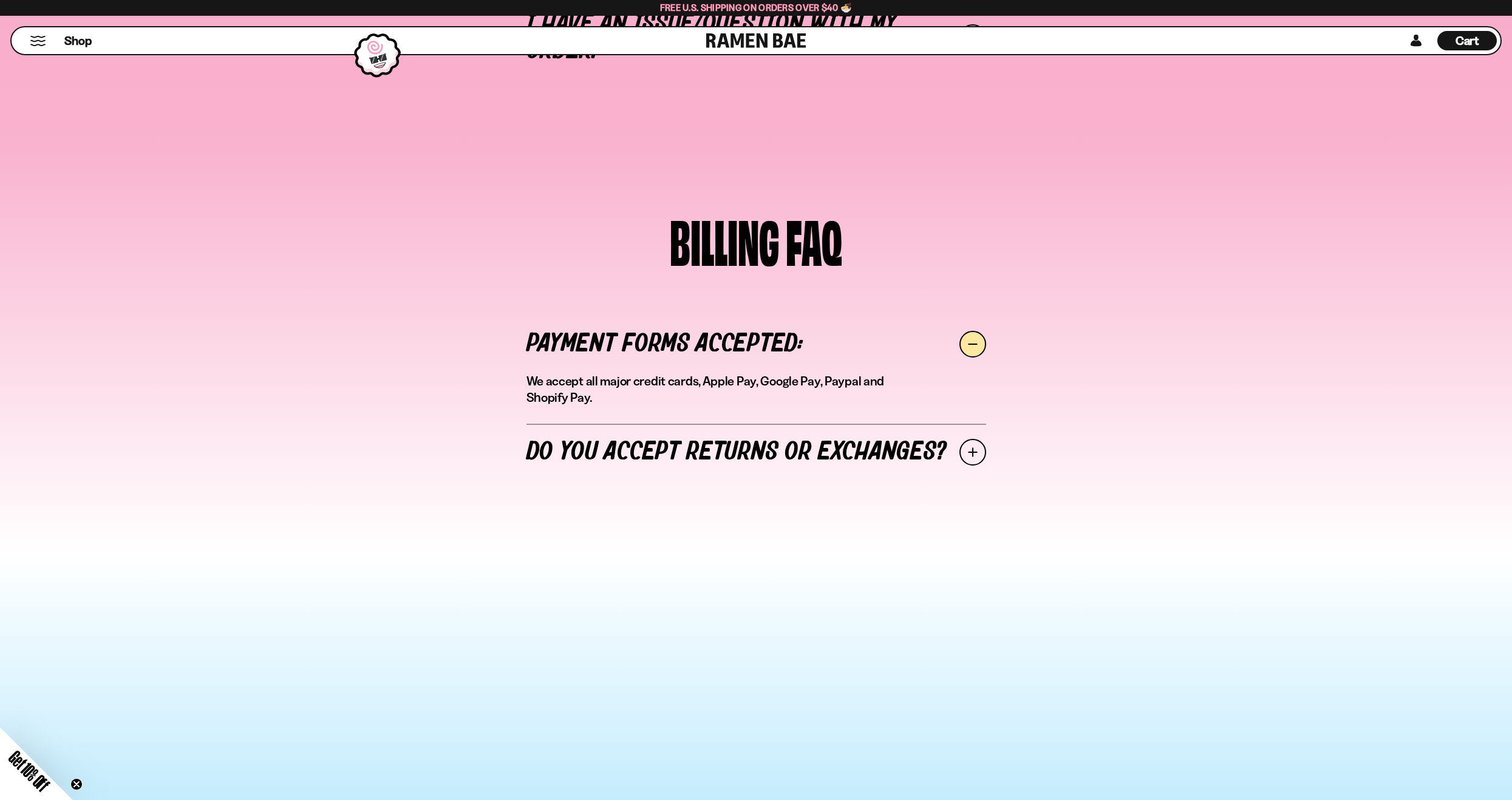
scroll to position [850, 0]
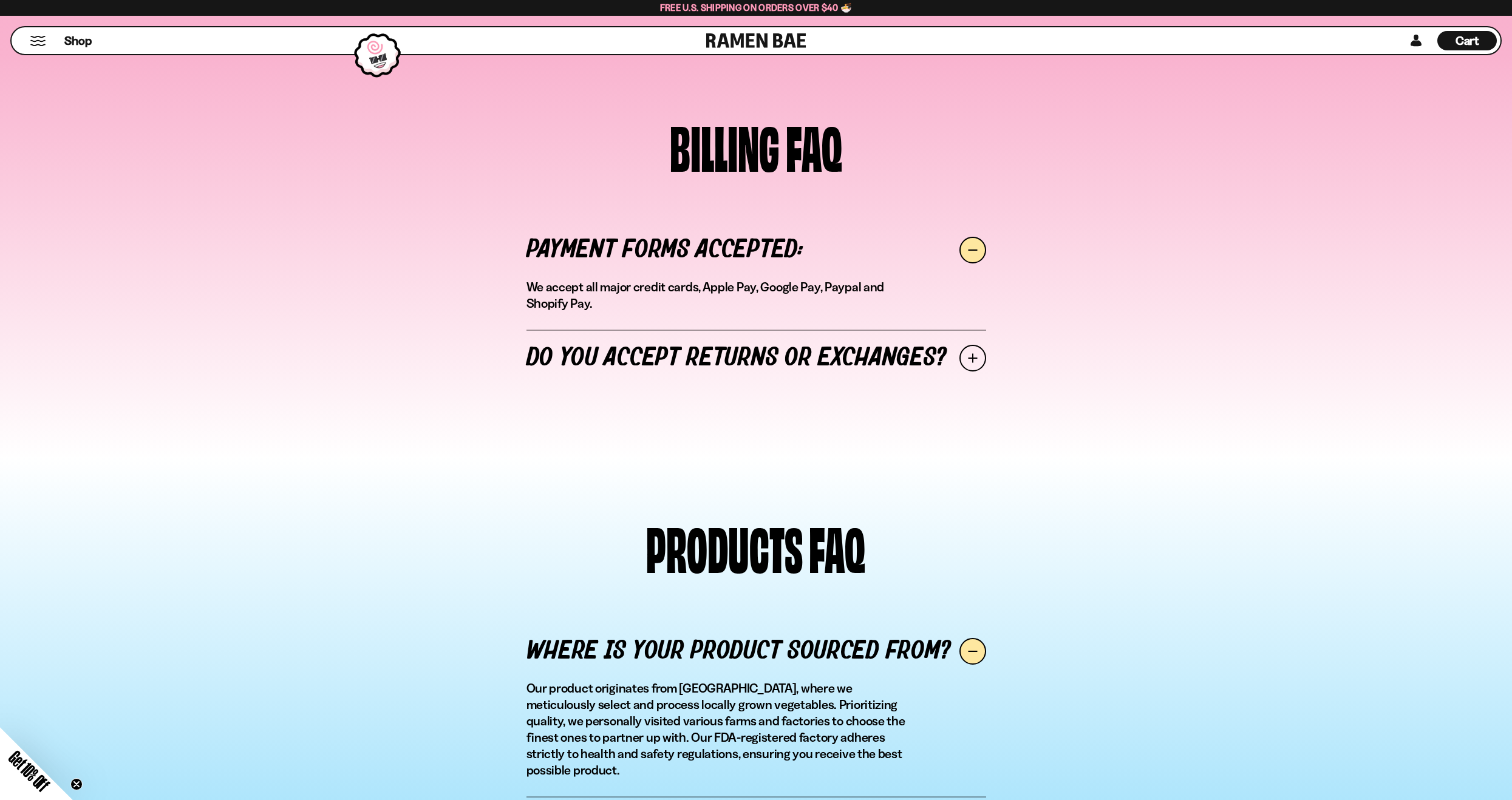
click at [936, 353] on link "Do you accept returns or exchanges?" at bounding box center [756, 358] width 460 height 57
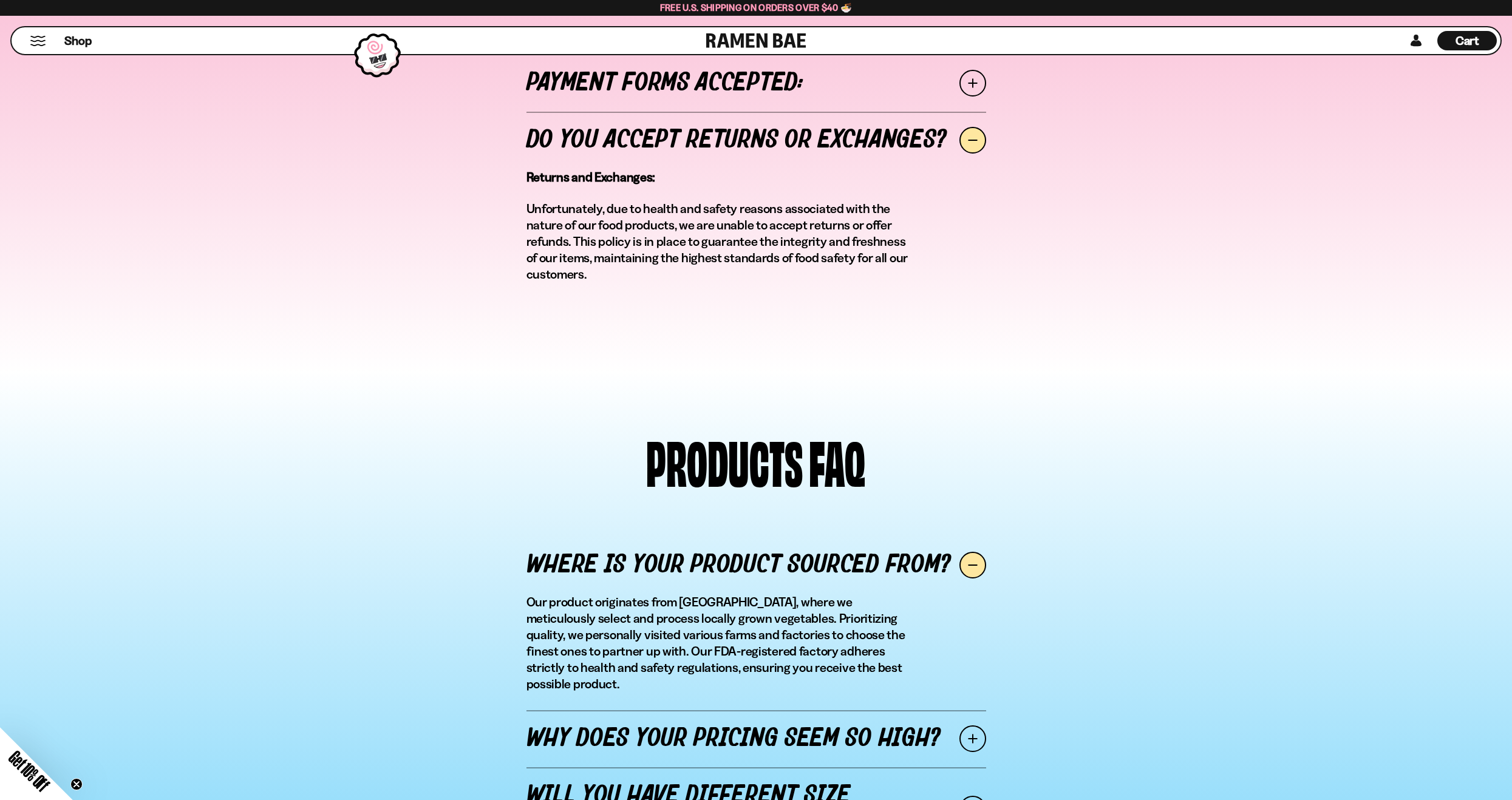
scroll to position [1215, 0]
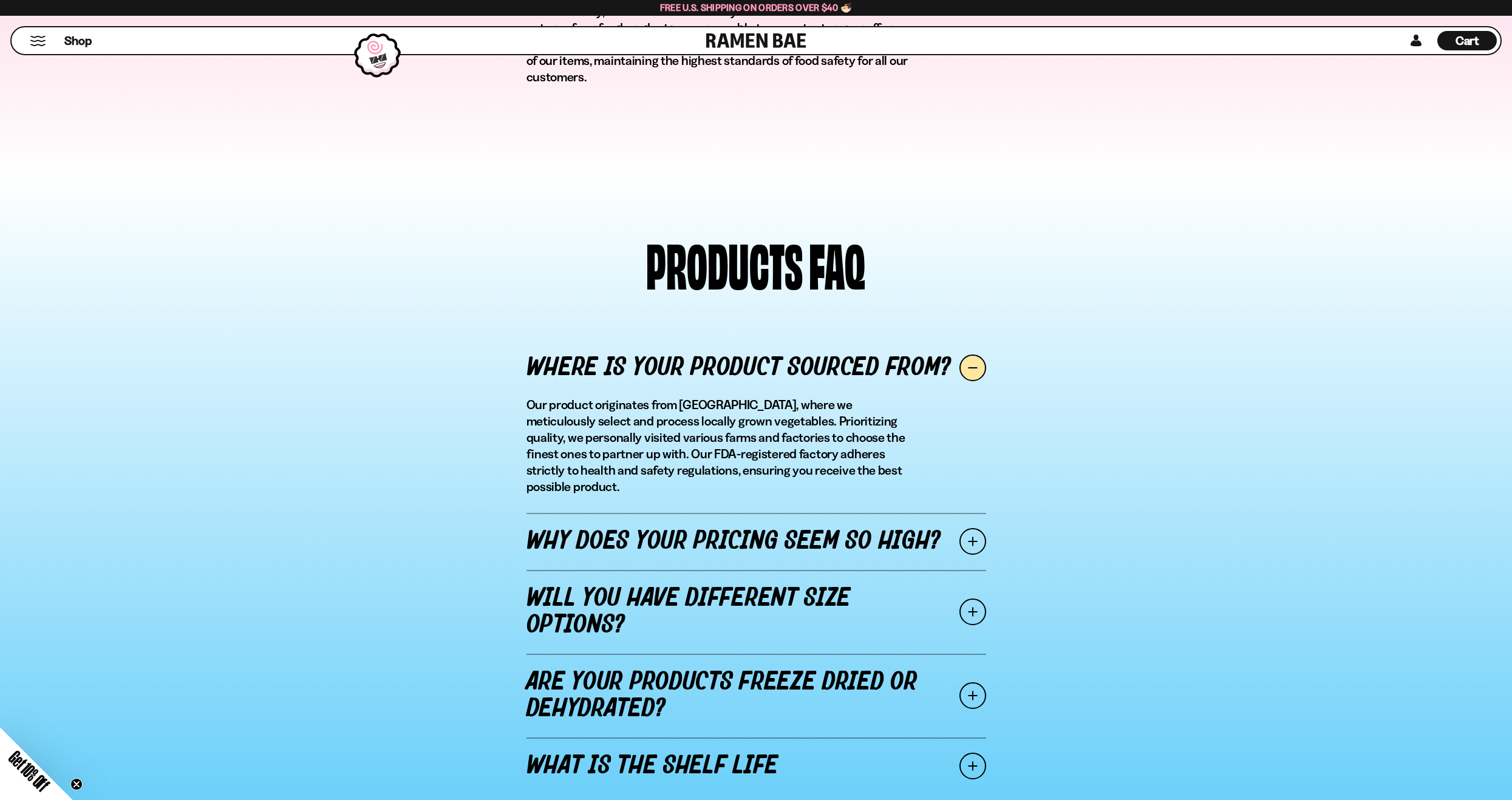
click at [669, 591] on link "Will you have different size options?" at bounding box center [756, 611] width 460 height 83
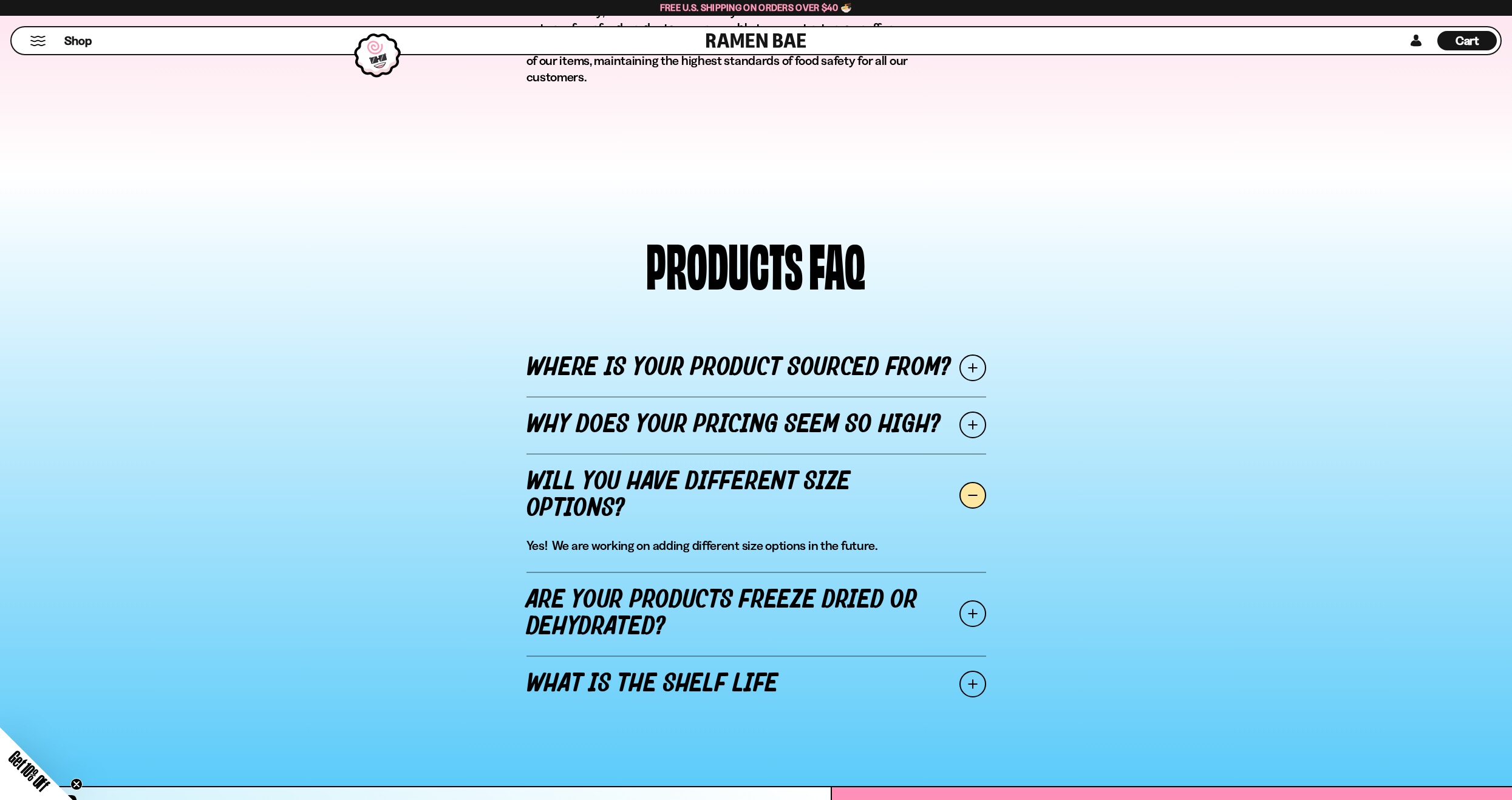
click at [669, 633] on link "Are your products freeze dried or dehydrated?" at bounding box center [756, 613] width 460 height 83
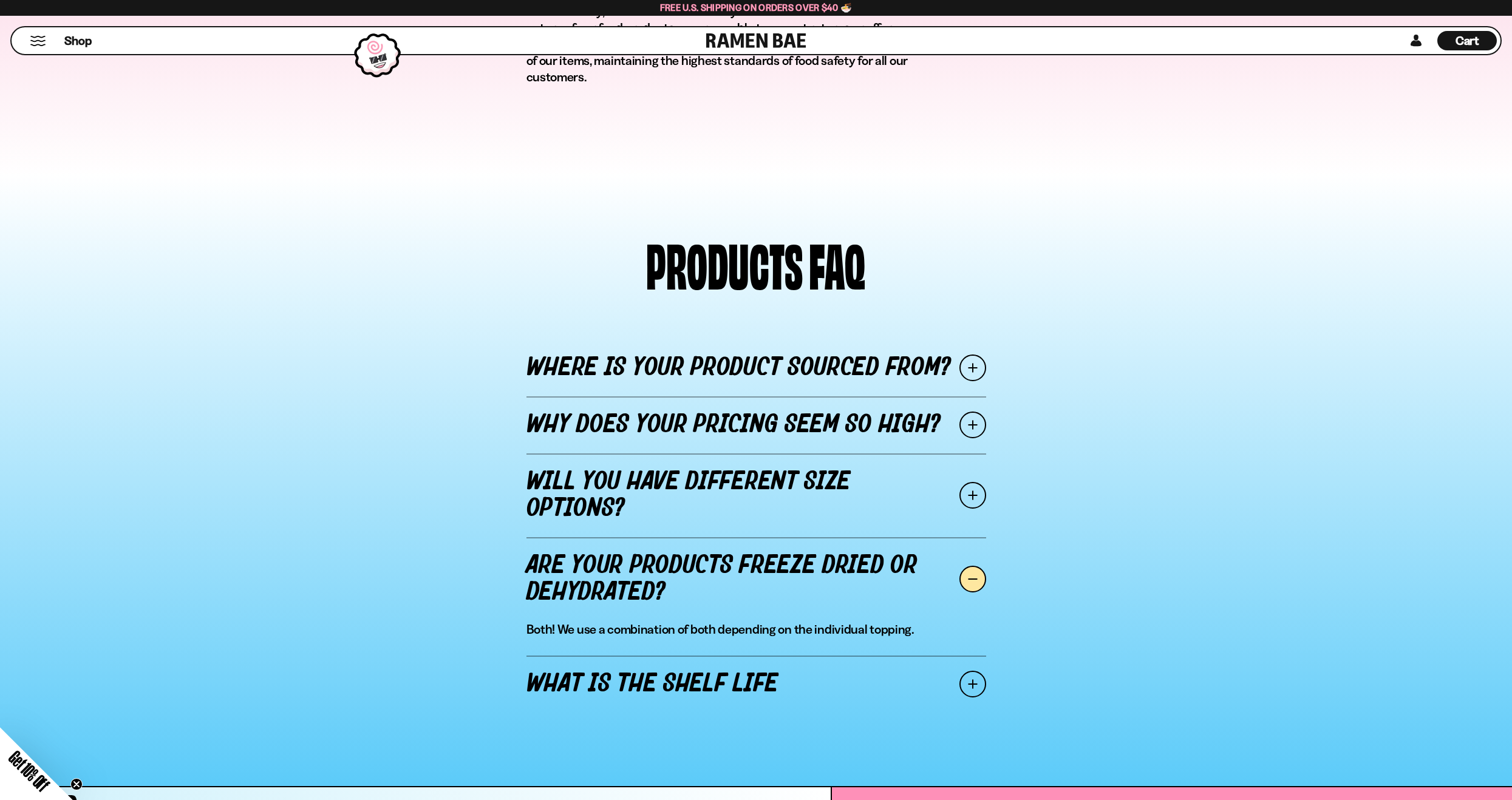
click at [642, 680] on link "What is the shelf life" at bounding box center [756, 684] width 460 height 57
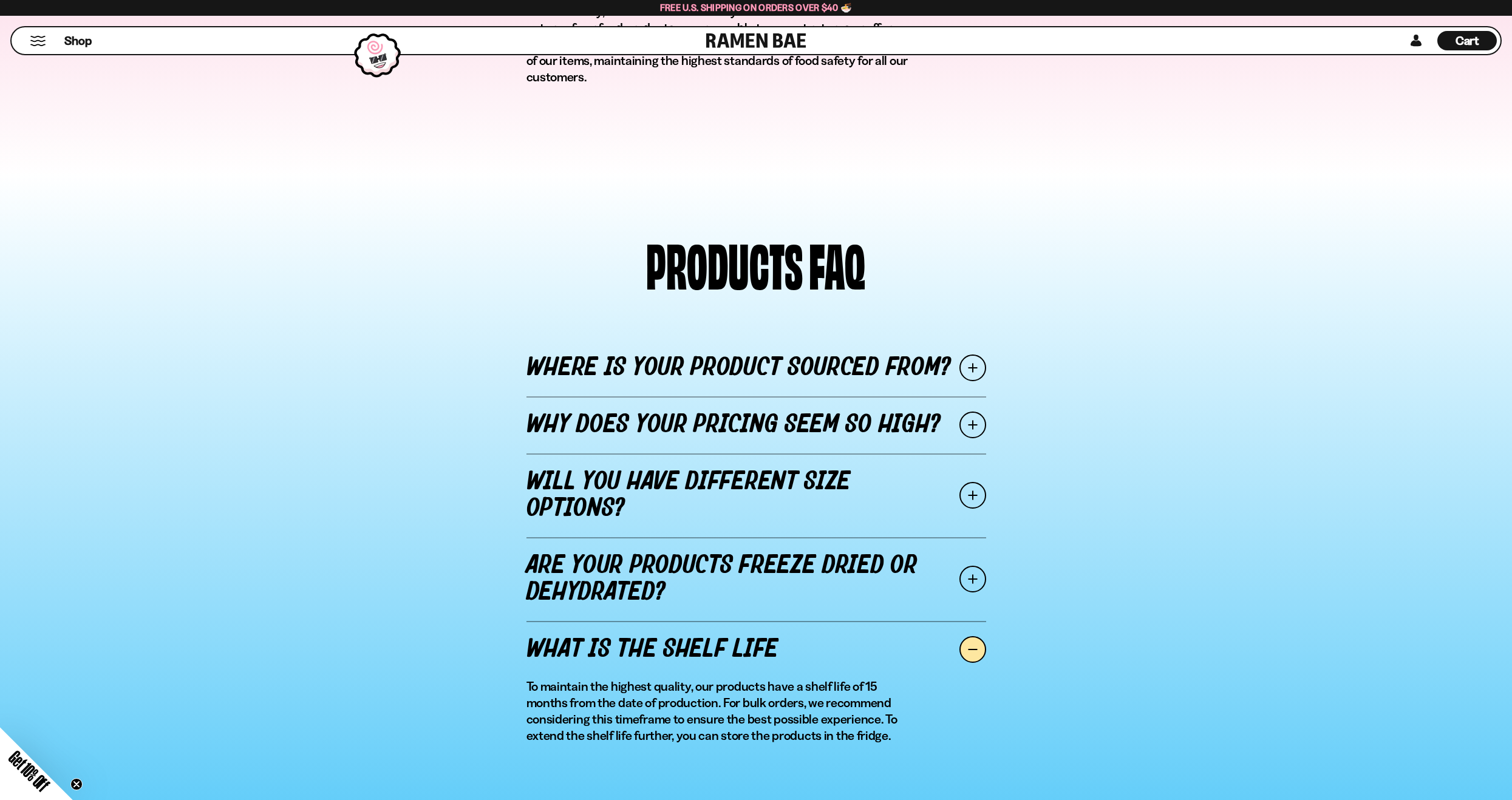
scroll to position [1517, 0]
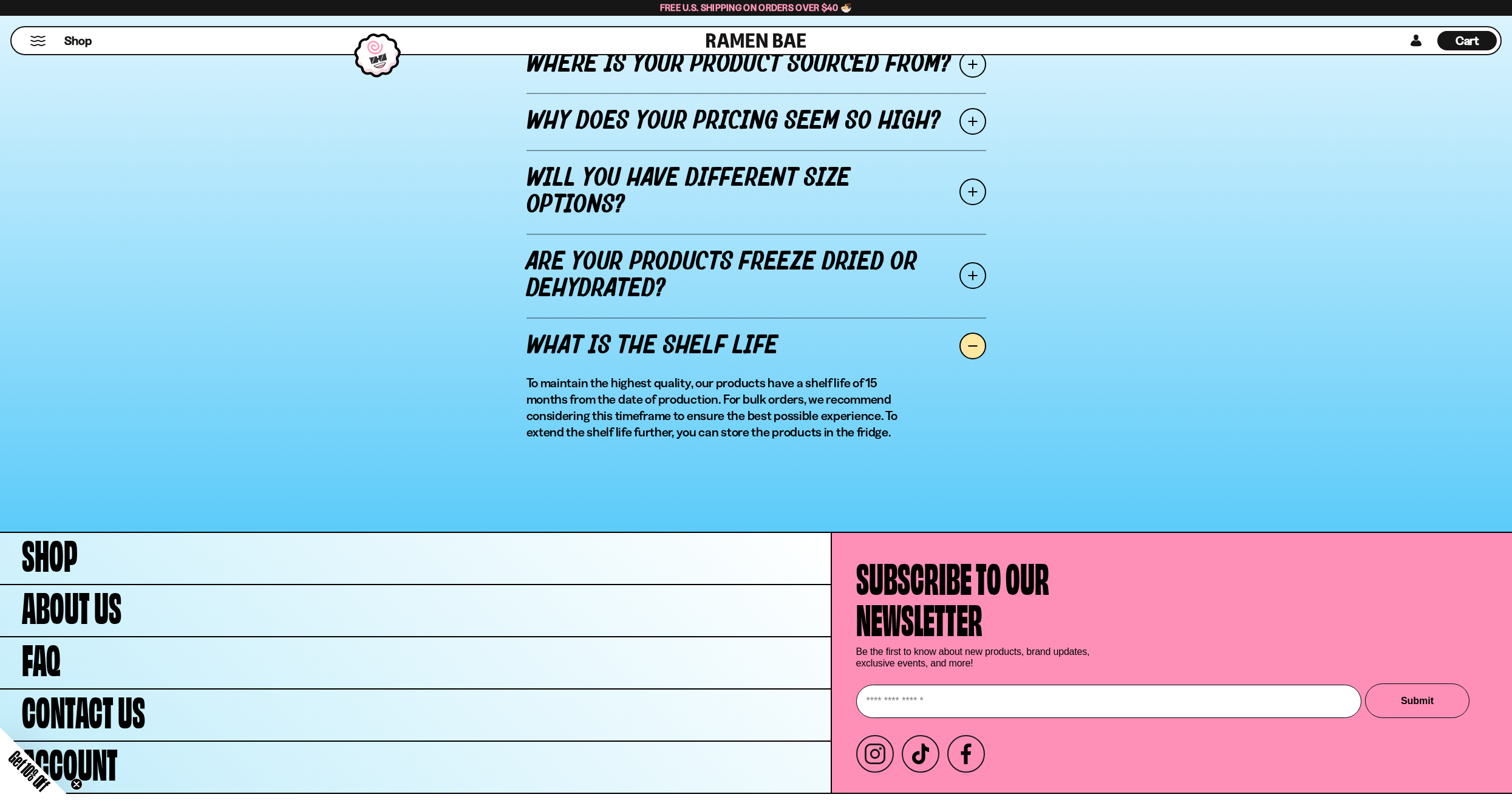
click at [744, 83] on link "Where is your product sourced from?" at bounding box center [756, 64] width 460 height 57
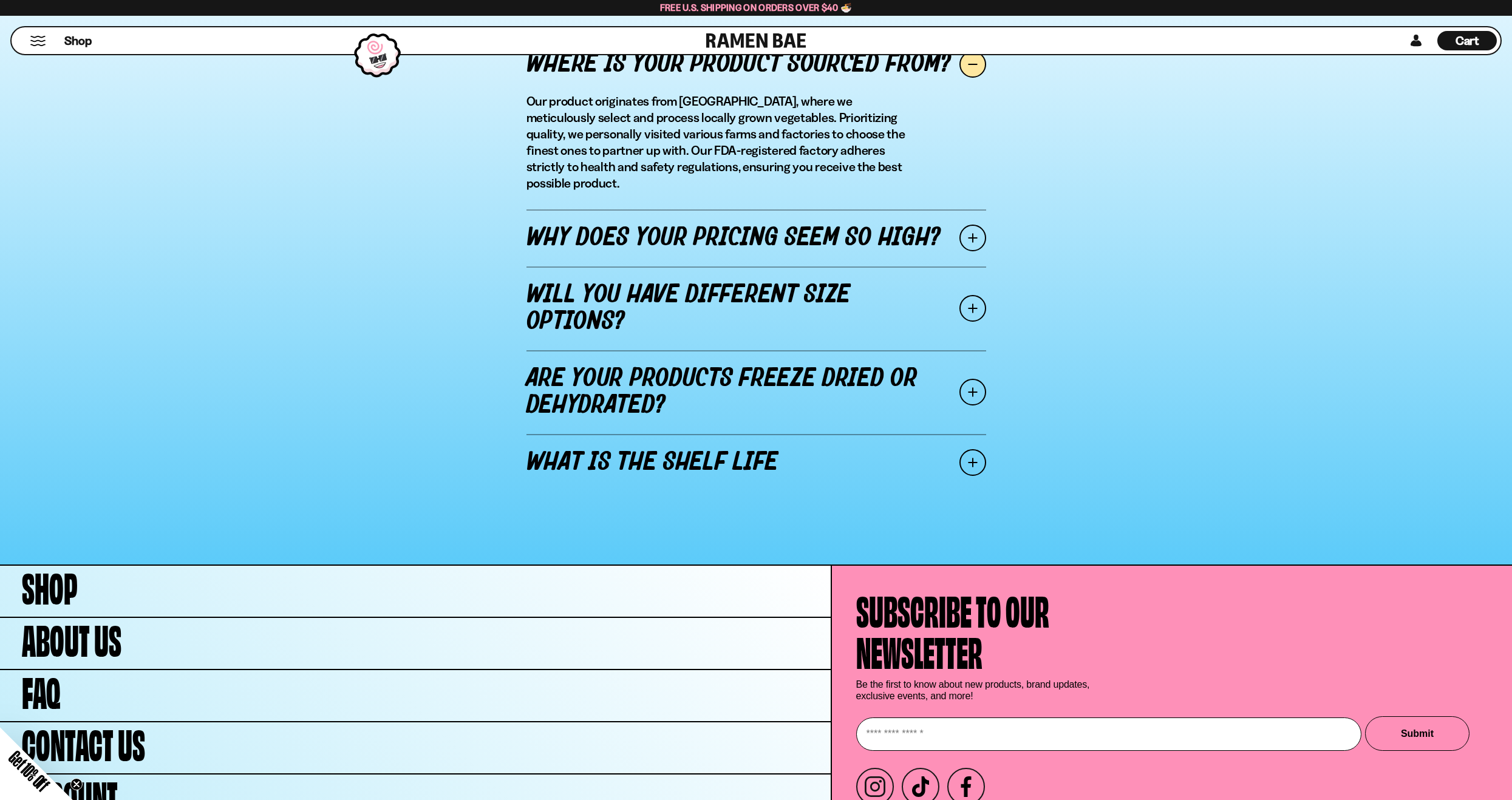
scroll to position [1555, 0]
